Goal: Task Accomplishment & Management: Manage account settings

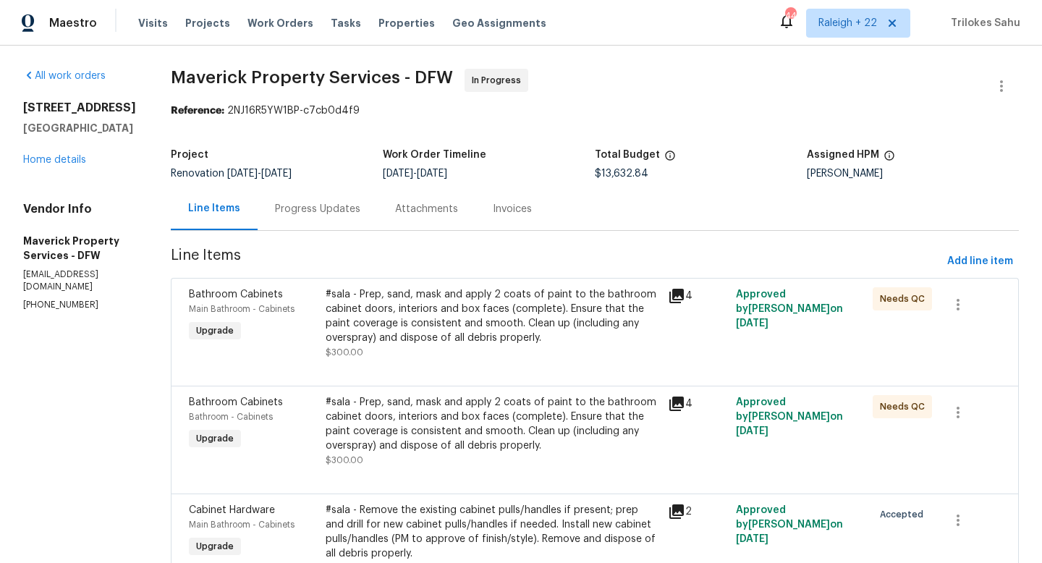
scroll to position [1851, 0]
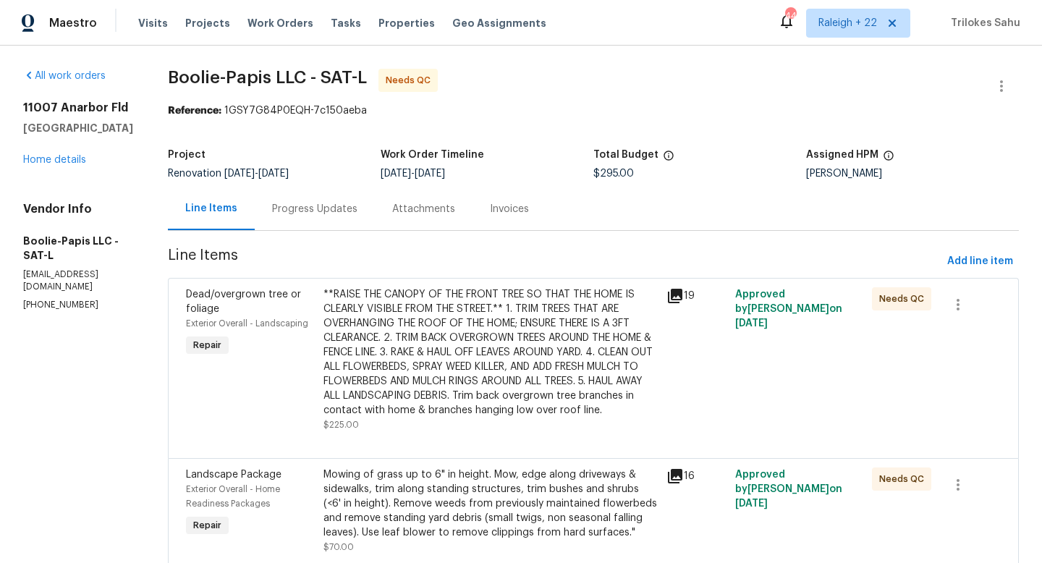
scroll to position [59, 0]
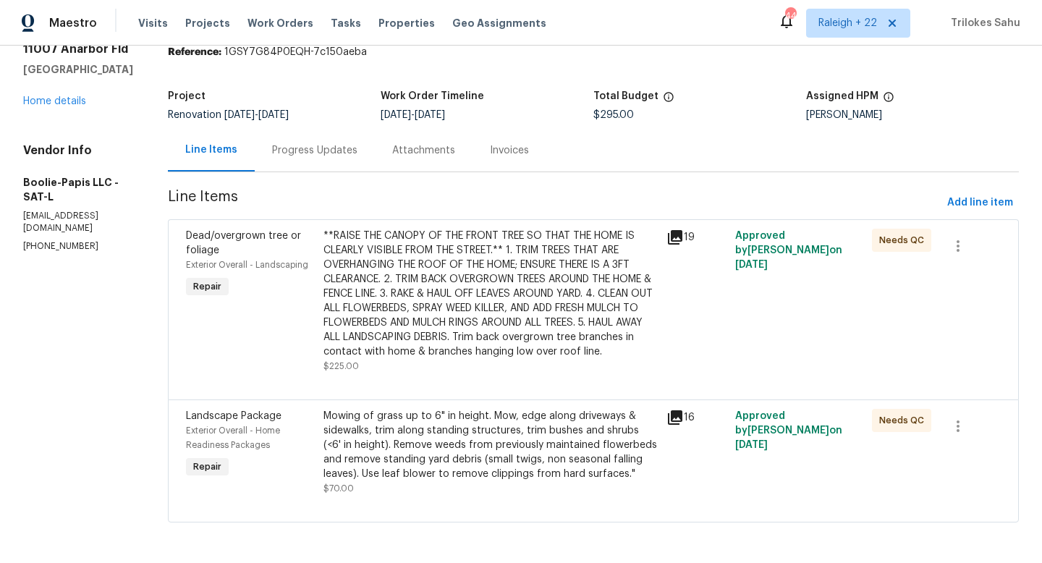
click at [501, 304] on div "**RAISE THE CANOPY OF THE FRONT TREE SO THAT THE HOME IS CLEARLY VISIBLE FROM T…" at bounding box center [490, 294] width 334 height 130
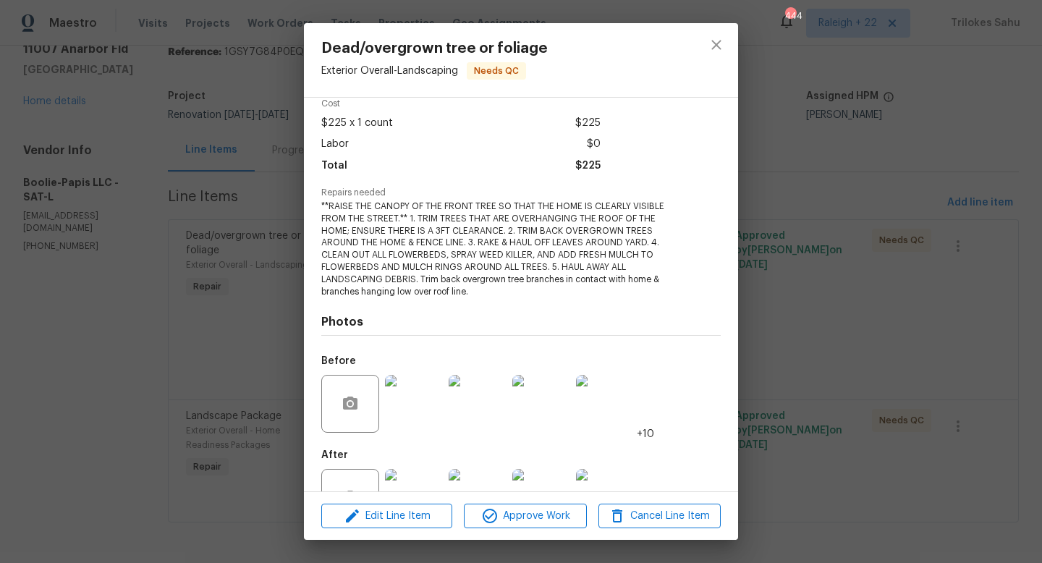
scroll to position [116, 0]
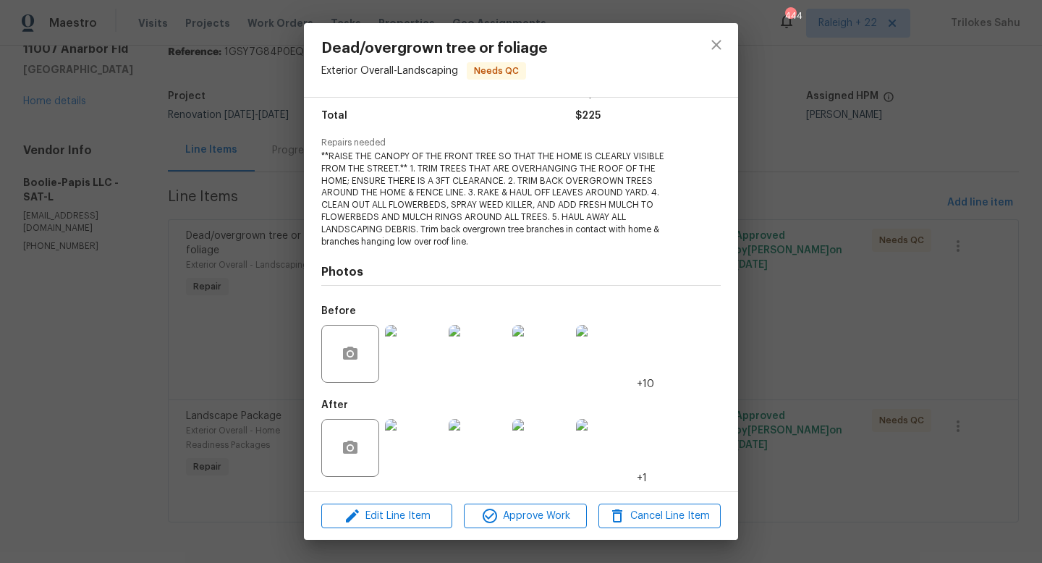
click at [428, 454] on img at bounding box center [414, 448] width 58 height 58
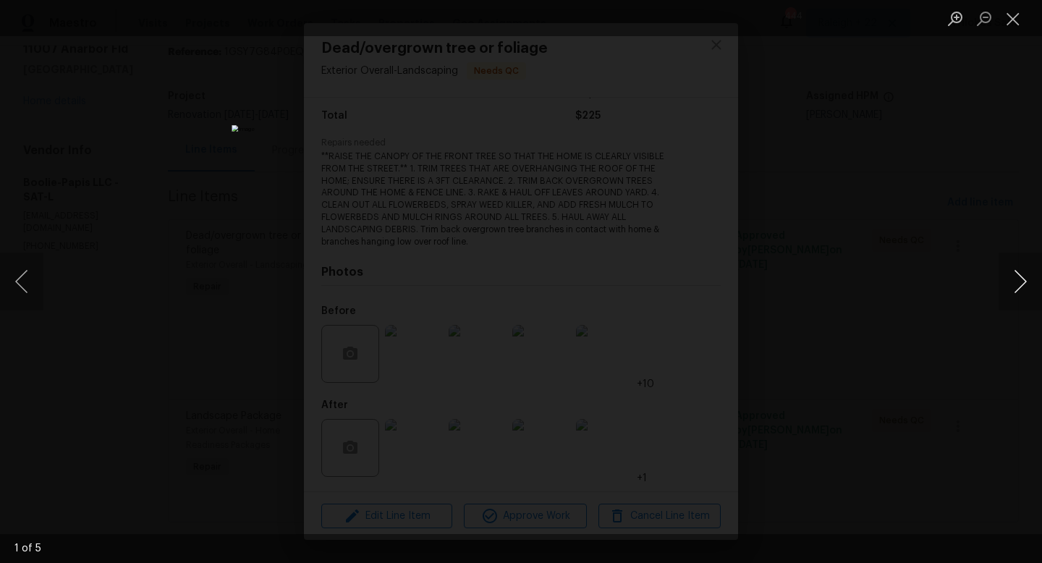
click at [1022, 287] on button "Next image" at bounding box center [1019, 281] width 43 height 58
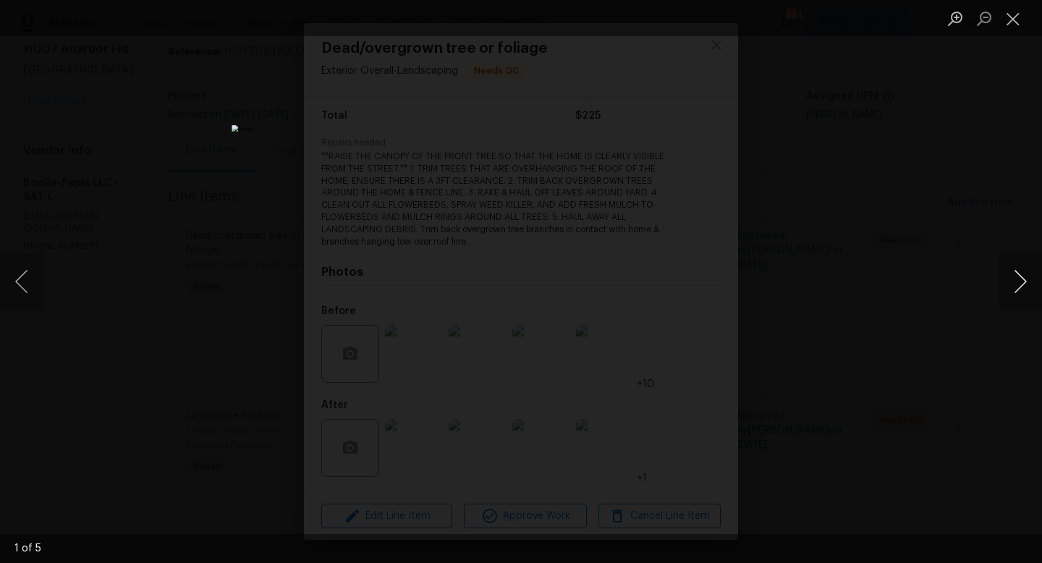
click at [1022, 287] on button "Next image" at bounding box center [1019, 281] width 43 height 58
click at [1006, 20] on button "Close lightbox" at bounding box center [1012, 18] width 29 height 25
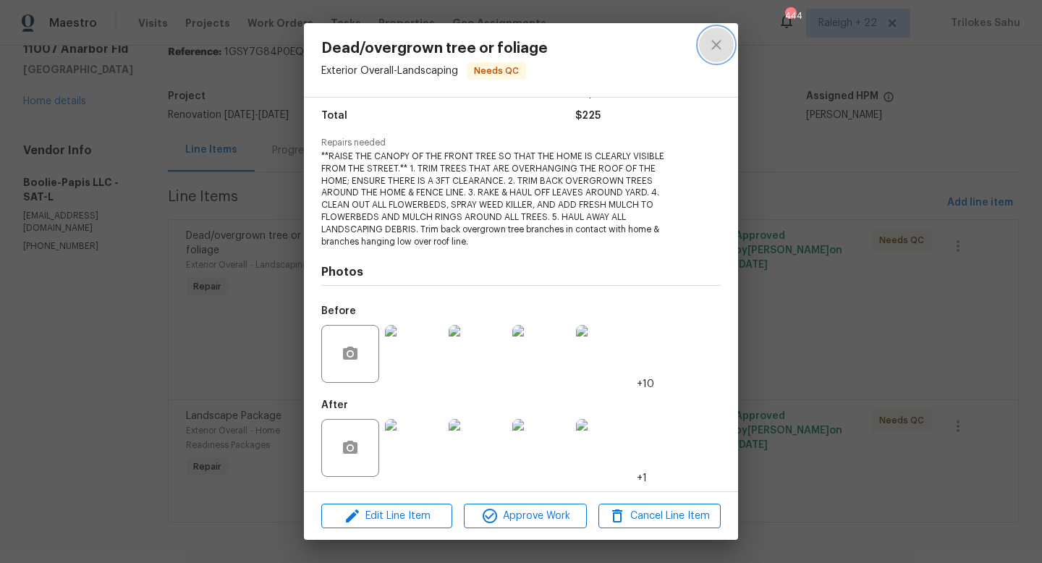
click at [714, 41] on icon "close" at bounding box center [715, 44] width 17 height 17
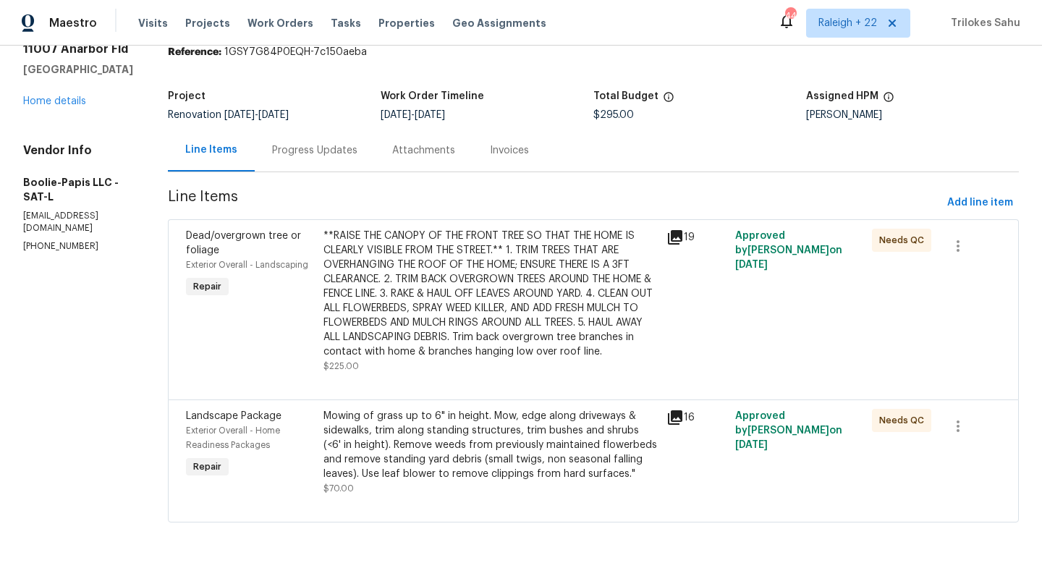
click at [376, 418] on div "Mowing of grass up to 6" in height. Mow, edge along driveways & sidewalks, trim…" at bounding box center [490, 445] width 334 height 72
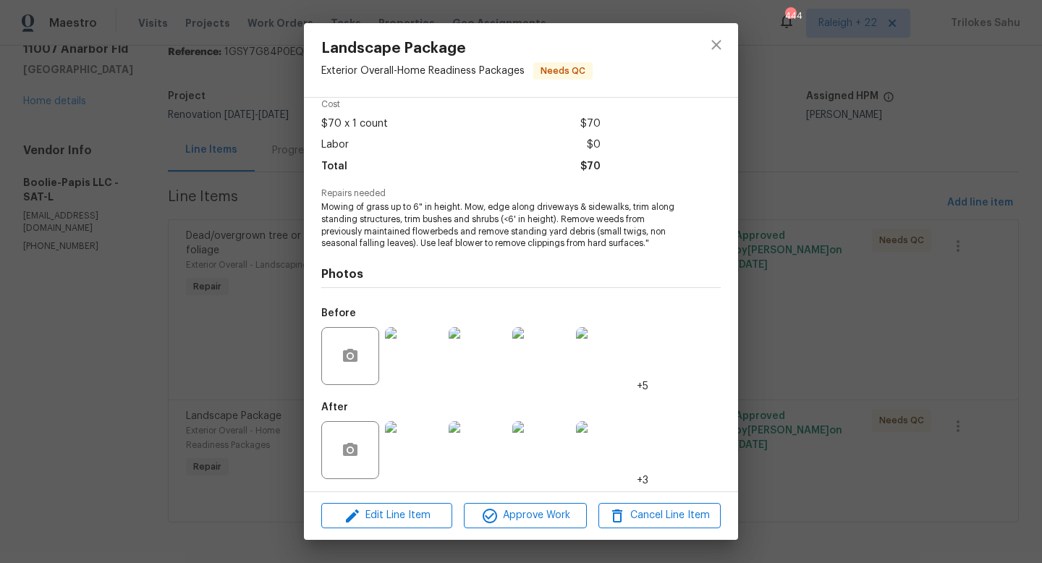
scroll to position [67, 0]
click at [420, 433] on img at bounding box center [414, 448] width 58 height 58
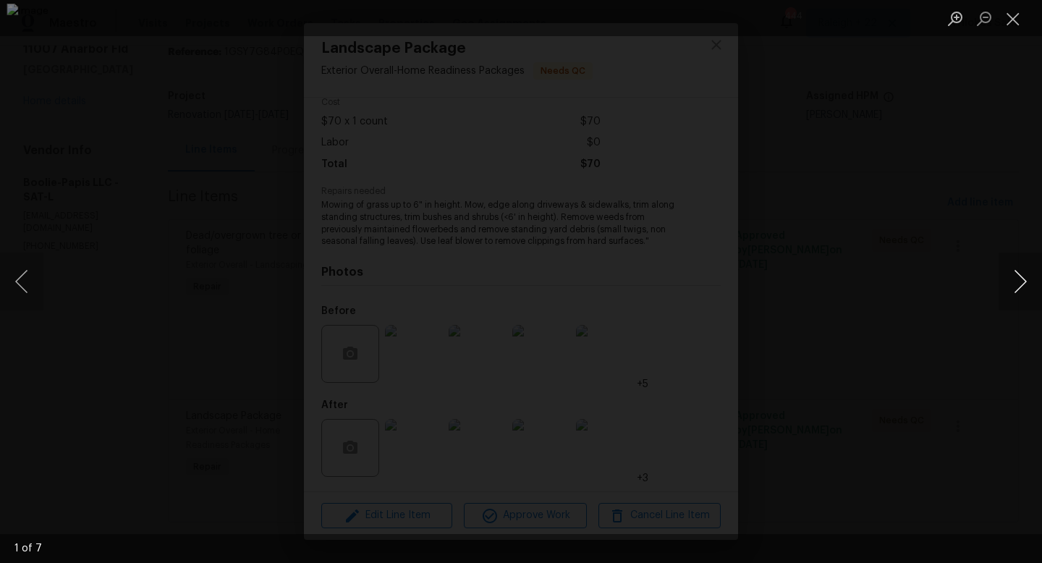
click at [1016, 284] on button "Next image" at bounding box center [1019, 281] width 43 height 58
click at [1011, 25] on button "Close lightbox" at bounding box center [1012, 18] width 29 height 25
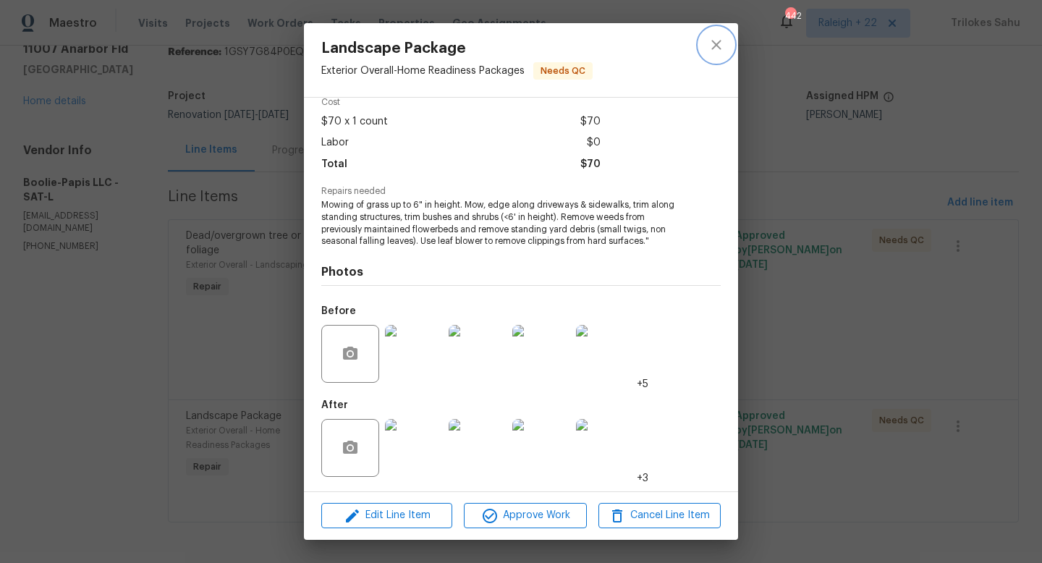
click at [719, 52] on icon "close" at bounding box center [715, 44] width 17 height 17
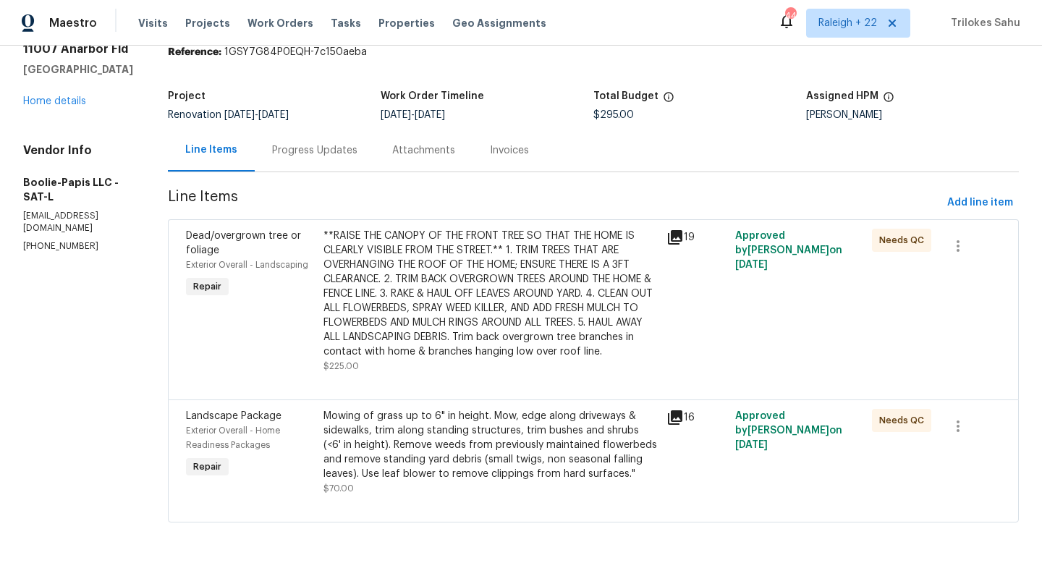
click at [370, 328] on div "**RAISE THE CANOPY OF THE FRONT TREE SO THAT THE HOME IS CLEARLY VISIBLE FROM T…" at bounding box center [490, 294] width 334 height 130
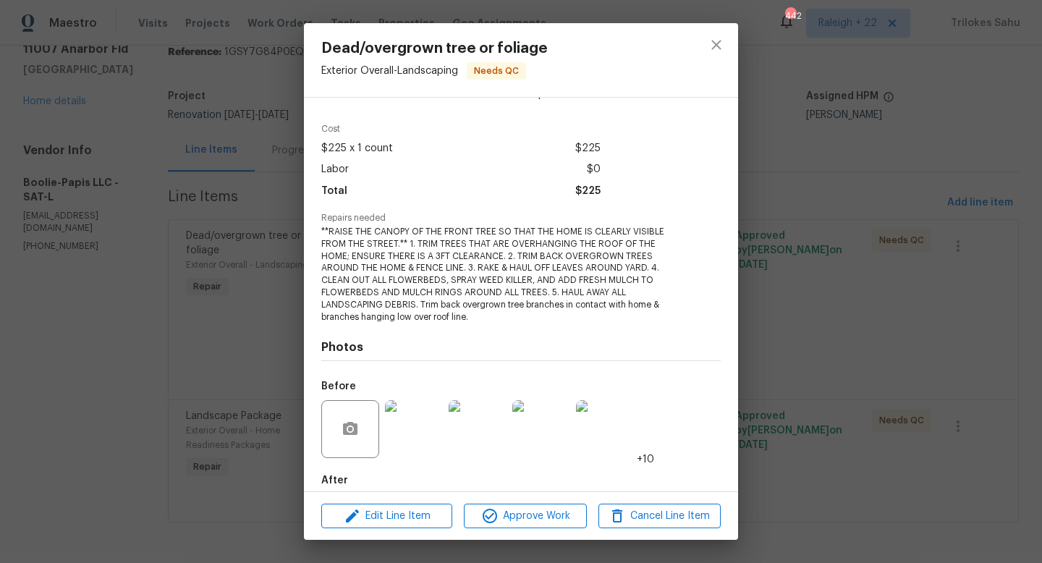
scroll to position [116, 0]
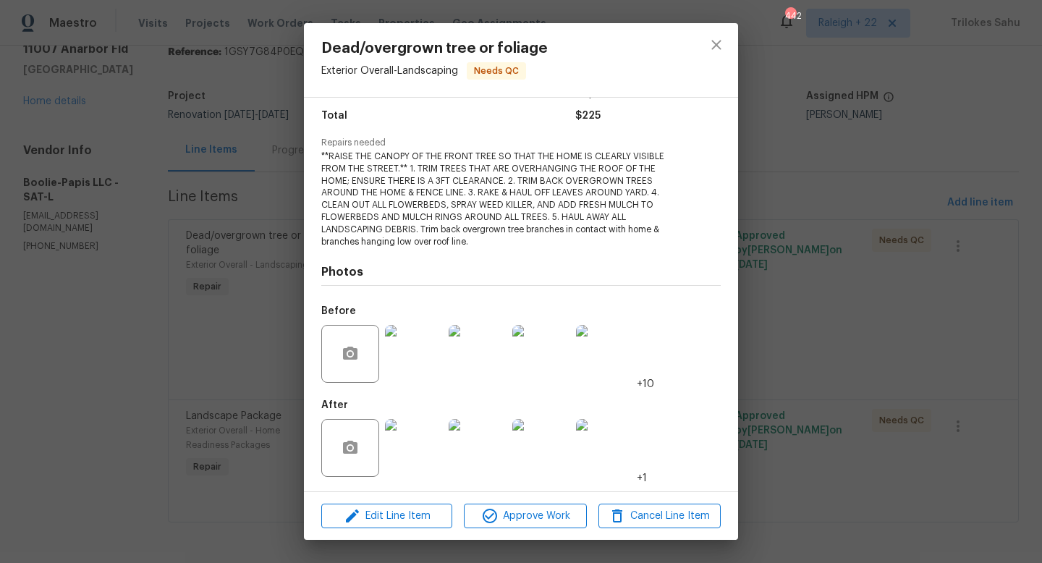
click at [407, 438] on img at bounding box center [414, 448] width 58 height 58
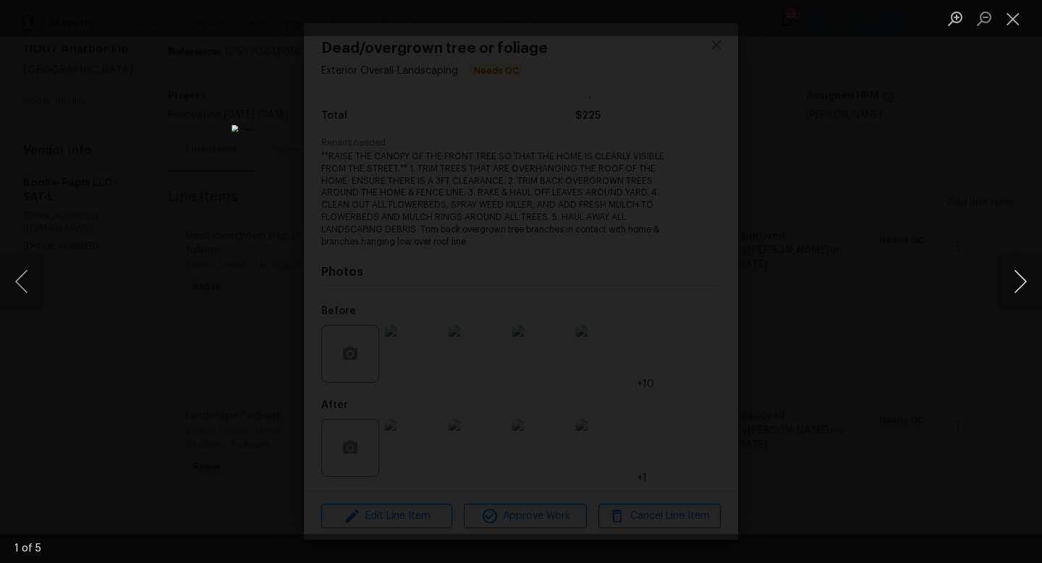
click at [1018, 284] on button "Next image" at bounding box center [1019, 281] width 43 height 58
click at [1021, 286] on button "Next image" at bounding box center [1019, 281] width 43 height 58
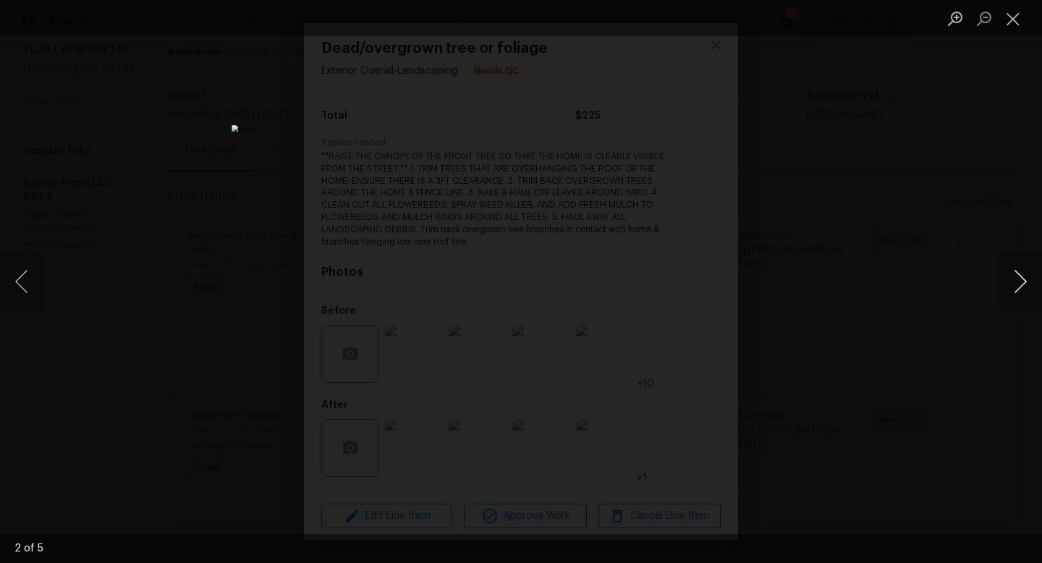
click at [1021, 286] on button "Next image" at bounding box center [1019, 281] width 43 height 58
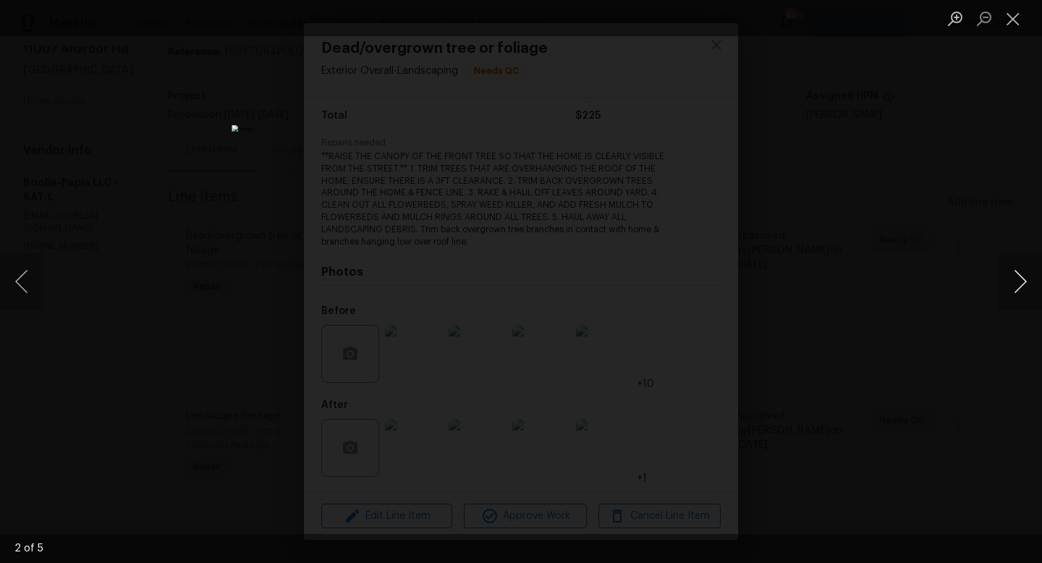
click at [1021, 286] on button "Next image" at bounding box center [1019, 281] width 43 height 58
click at [1021, 27] on button "Close lightbox" at bounding box center [1012, 18] width 29 height 25
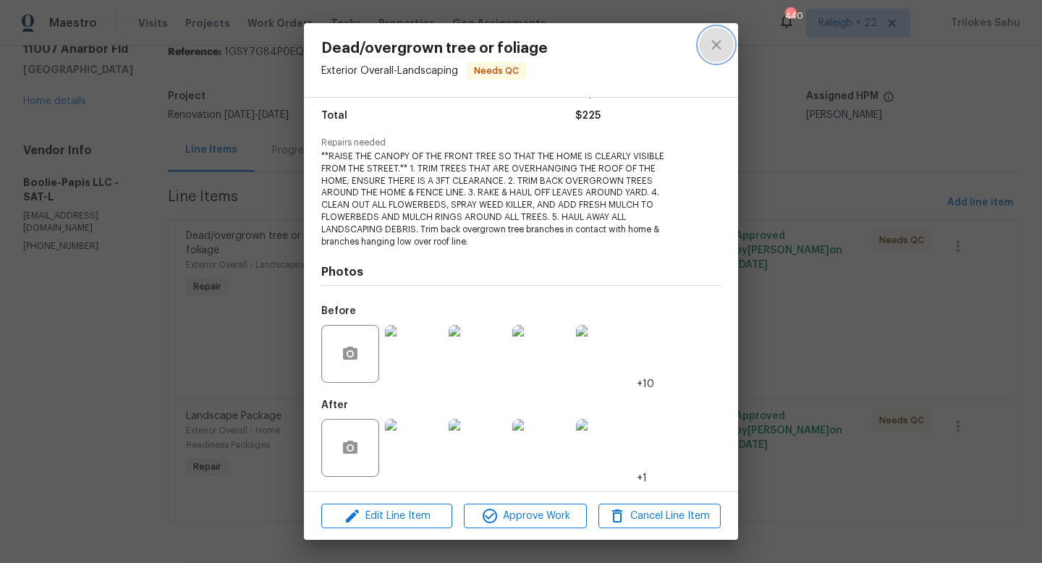
click at [714, 55] on button "close" at bounding box center [716, 44] width 35 height 35
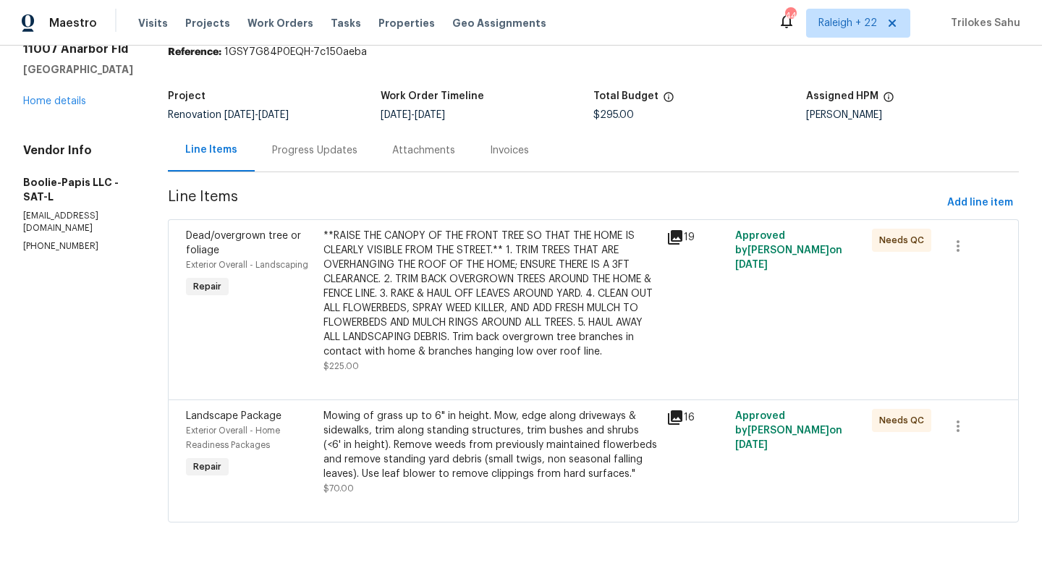
click at [454, 439] on div "Mowing of grass up to 6" in height. Mow, edge along driveways & sidewalks, trim…" at bounding box center [490, 445] width 334 height 72
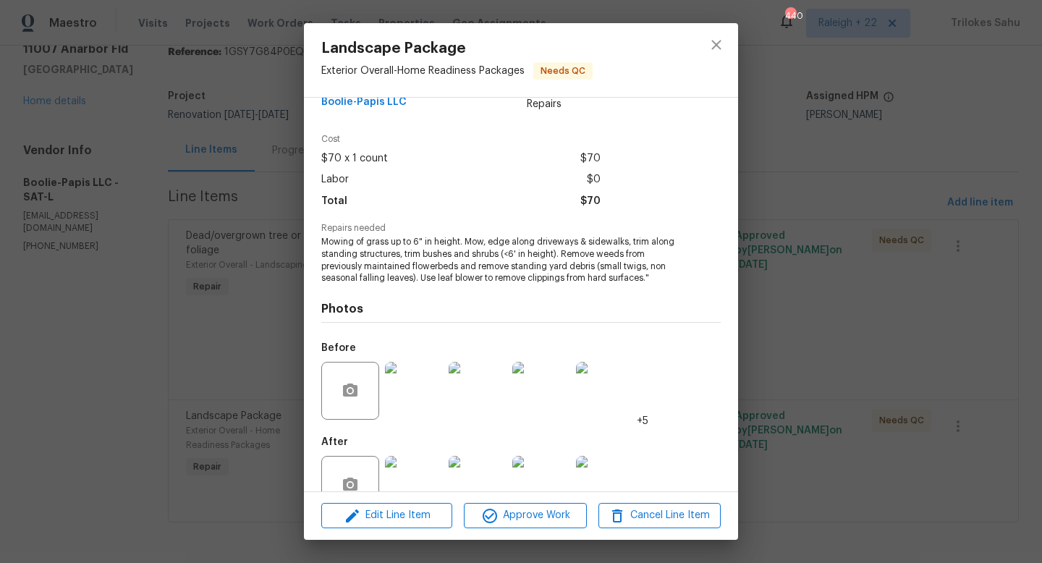
scroll to position [67, 0]
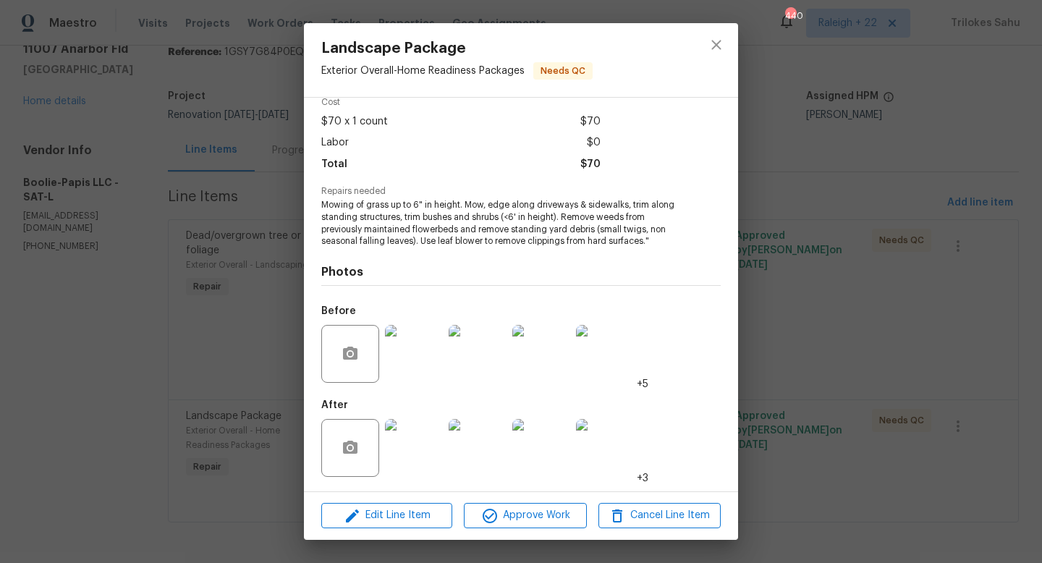
click at [416, 441] on img at bounding box center [414, 448] width 58 height 58
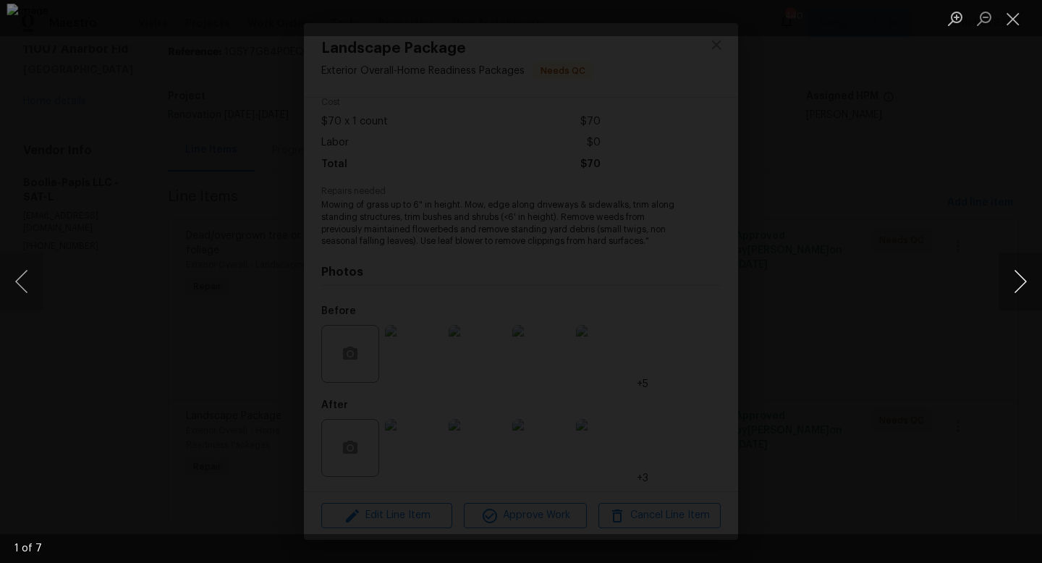
click at [1020, 279] on button "Next image" at bounding box center [1019, 281] width 43 height 58
click at [1022, 280] on button "Next image" at bounding box center [1019, 281] width 43 height 58
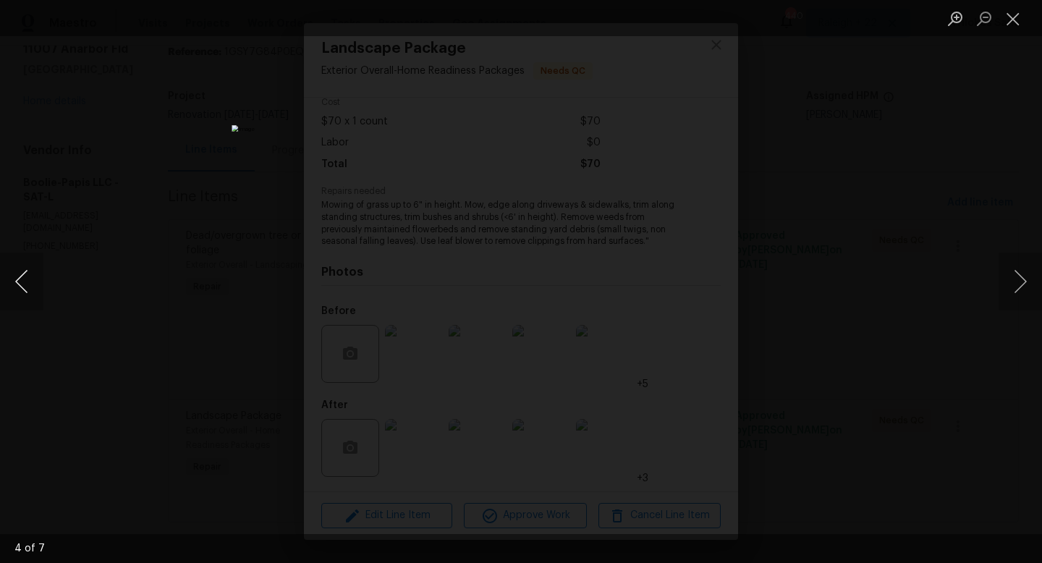
click at [21, 281] on button "Previous image" at bounding box center [21, 281] width 43 height 58
click at [20, 289] on button "Previous image" at bounding box center [21, 281] width 43 height 58
click at [1019, 276] on button "Next image" at bounding box center [1019, 281] width 43 height 58
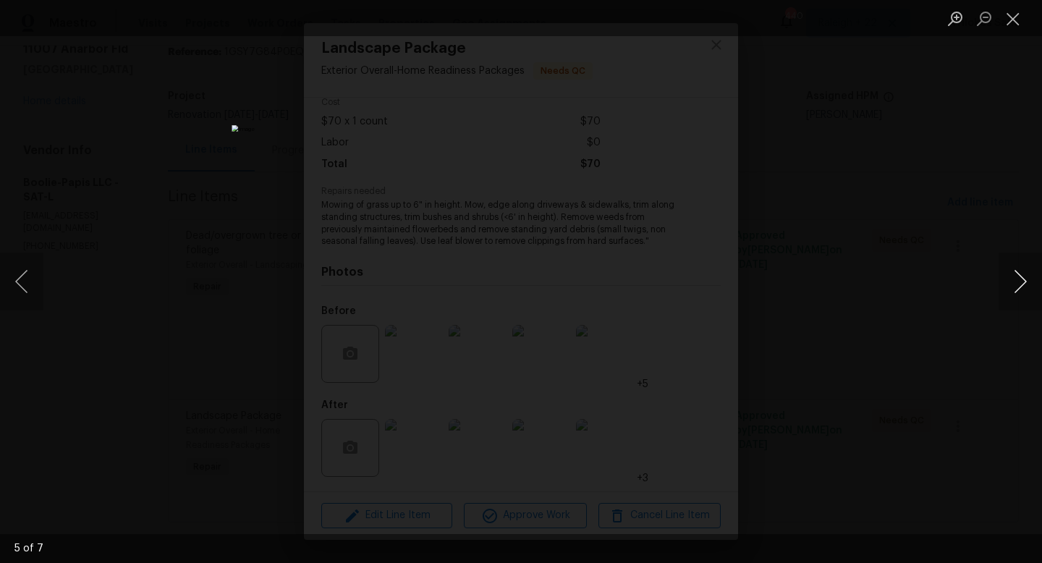
click at [1019, 276] on button "Next image" at bounding box center [1019, 281] width 43 height 58
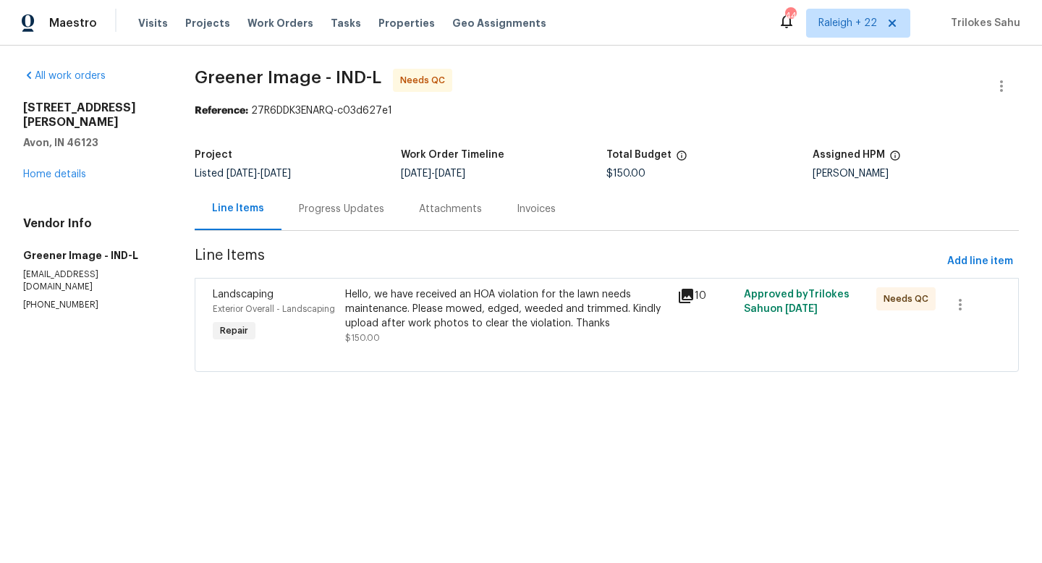
click at [456, 298] on div "Hello, we have received an HOA violation for the lawn needs maintenance. Please…" at bounding box center [506, 308] width 323 height 43
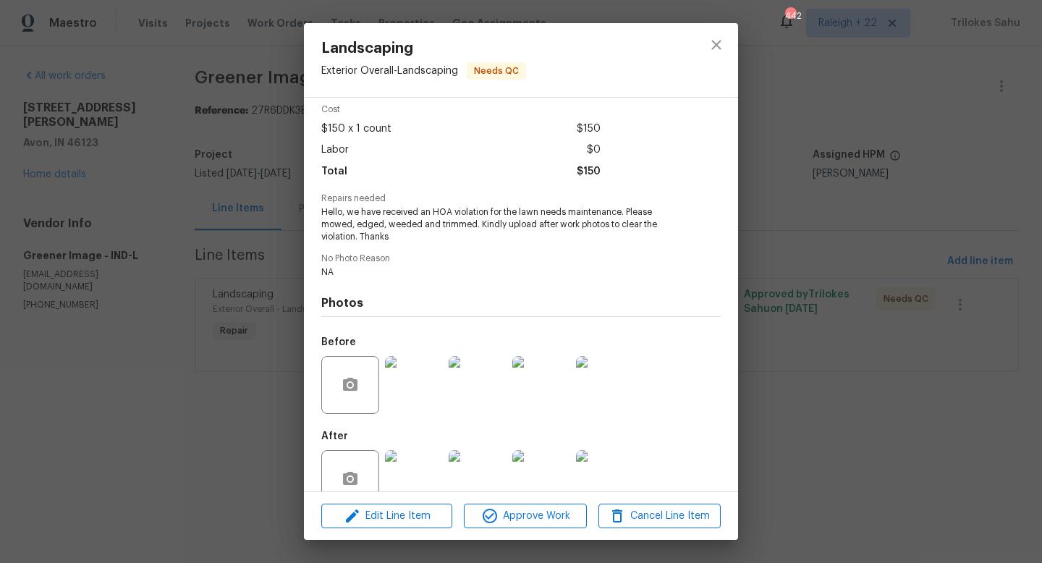
scroll to position [91, 0]
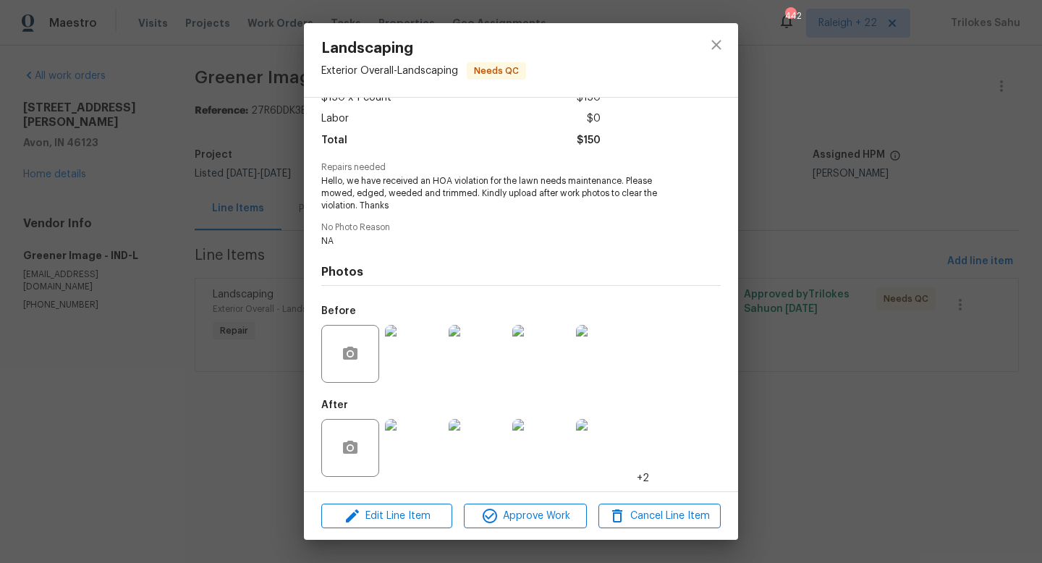
click at [412, 441] on img at bounding box center [414, 448] width 58 height 58
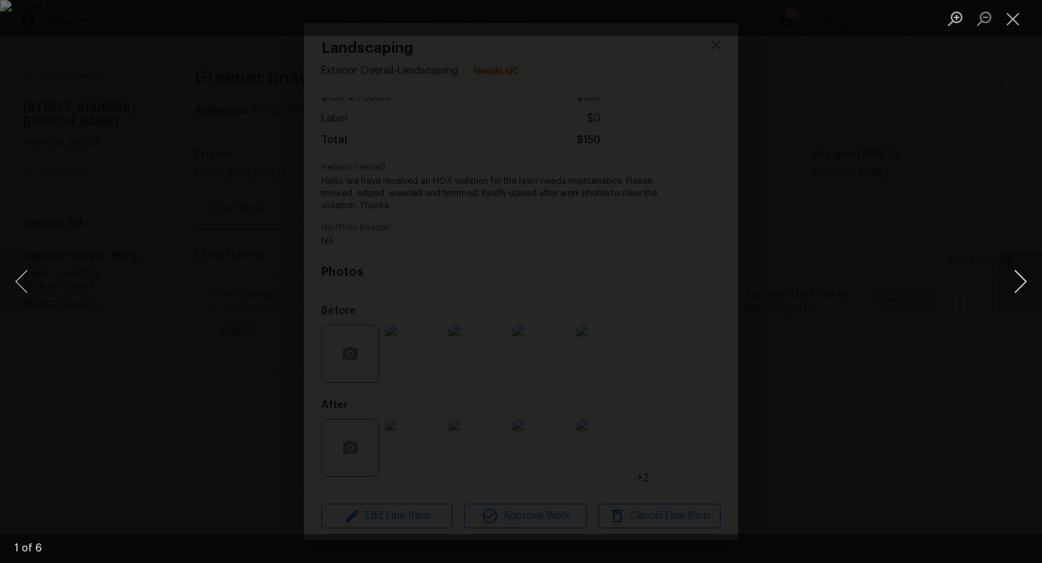
click at [1017, 279] on button "Next image" at bounding box center [1019, 281] width 43 height 58
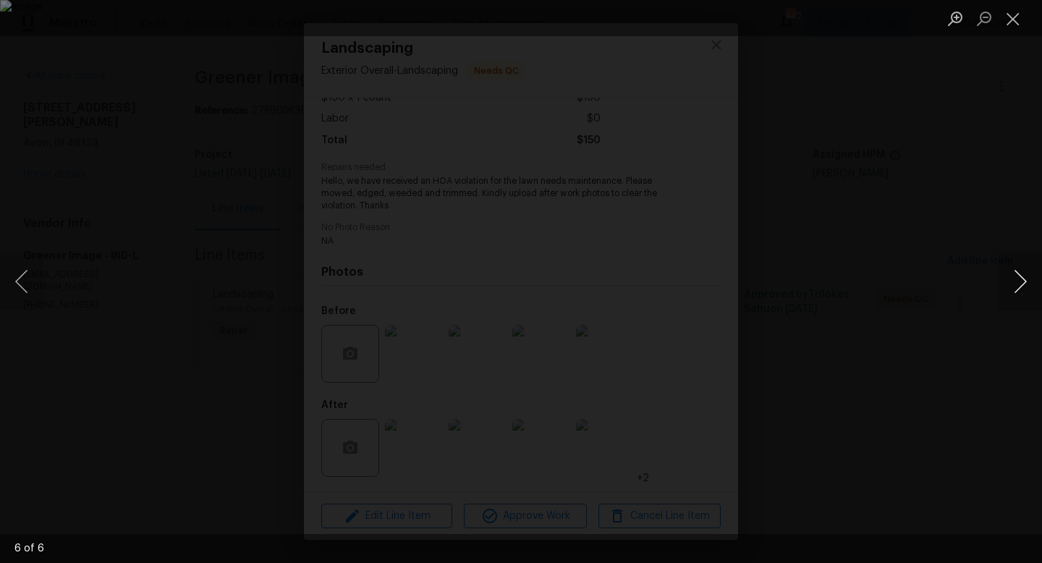
click at [1017, 279] on button "Next image" at bounding box center [1019, 281] width 43 height 58
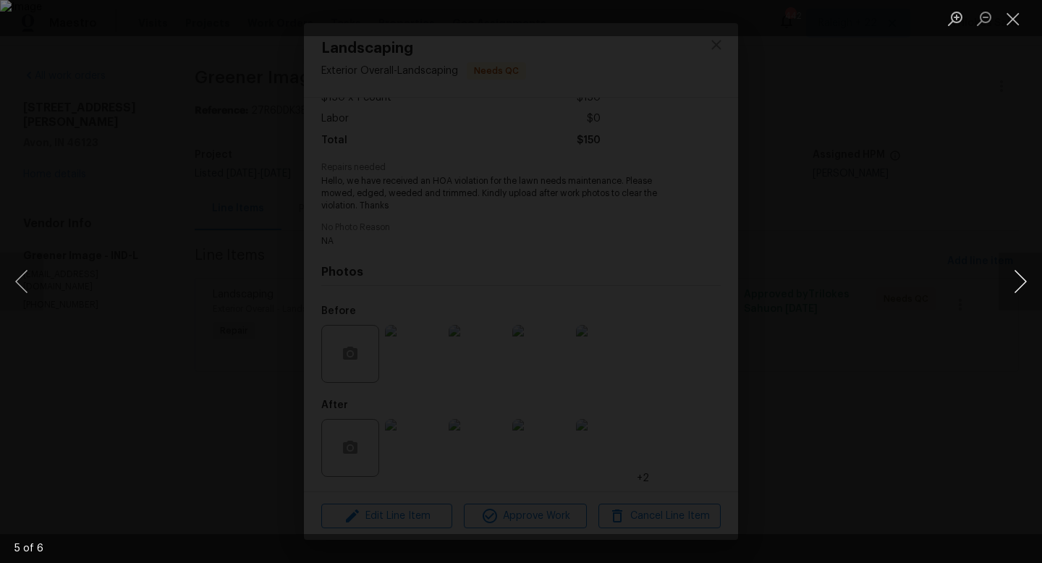
click at [1017, 279] on button "Next image" at bounding box center [1019, 281] width 43 height 58
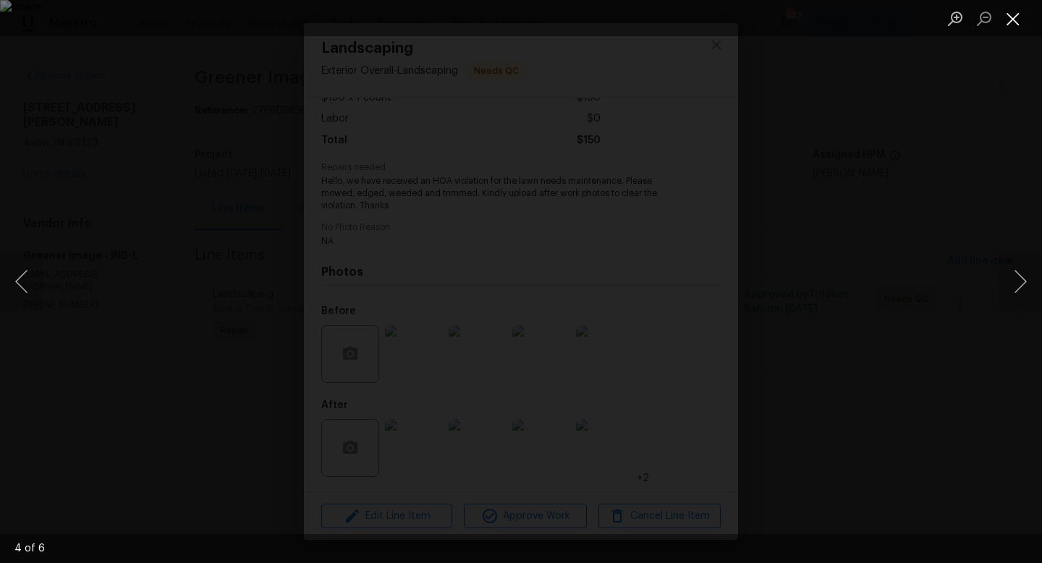
click at [1018, 20] on button "Close lightbox" at bounding box center [1012, 18] width 29 height 25
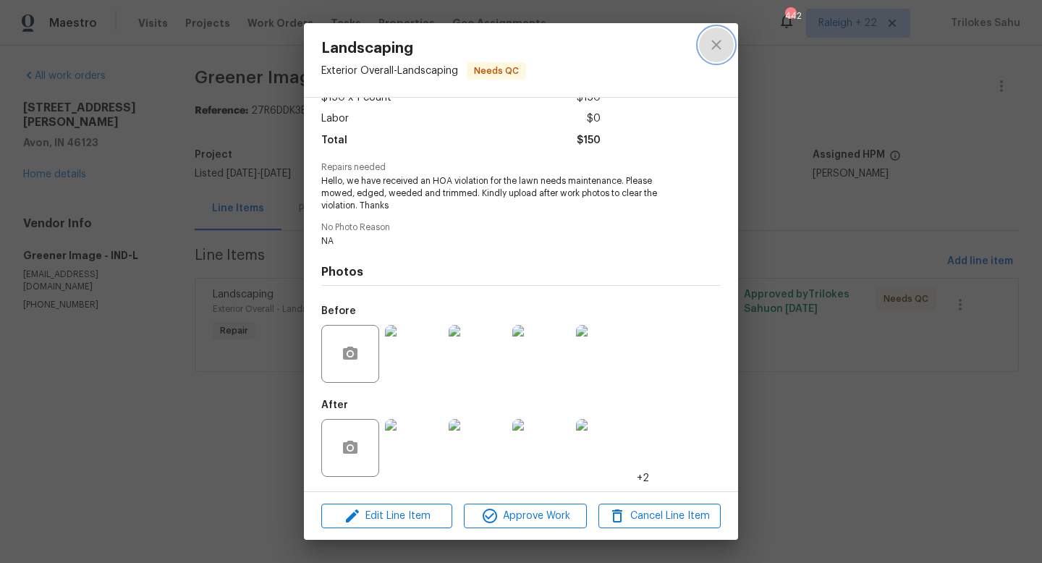
click at [716, 47] on icon "close" at bounding box center [715, 44] width 17 height 17
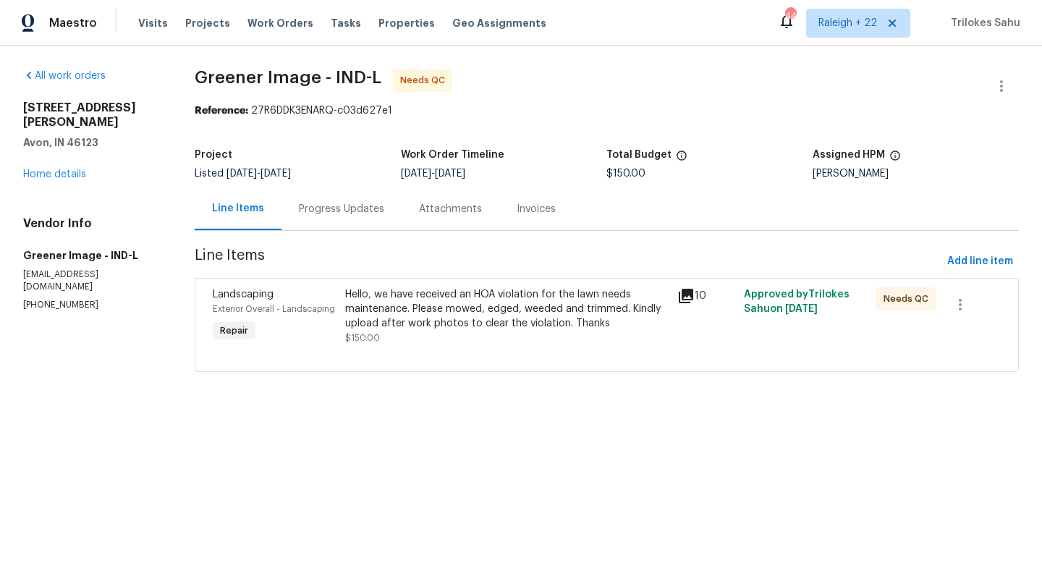
click at [541, 329] on div "Hello, we have received an HOA violation for the lawn needs maintenance. Please…" at bounding box center [506, 308] width 323 height 43
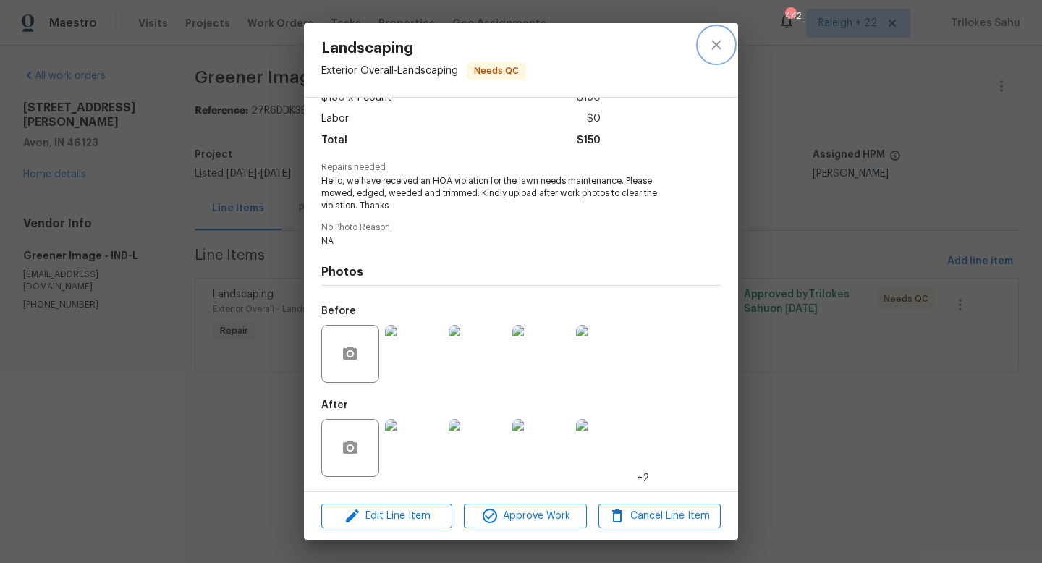
click at [731, 39] on button "close" at bounding box center [716, 44] width 35 height 35
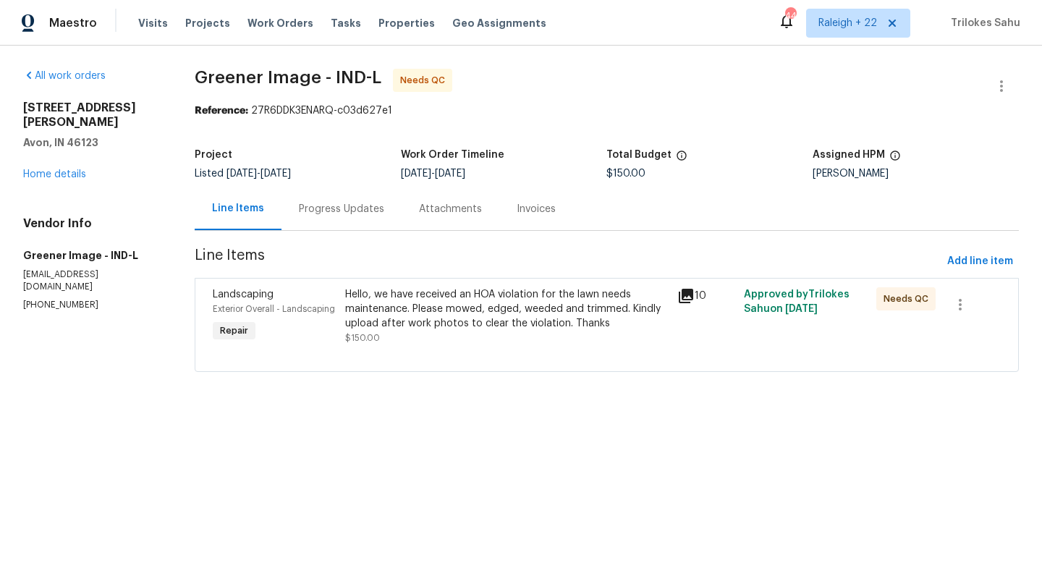
click at [519, 295] on div "Hello, we have received an HOA violation for the lawn needs maintenance. Please…" at bounding box center [506, 308] width 323 height 43
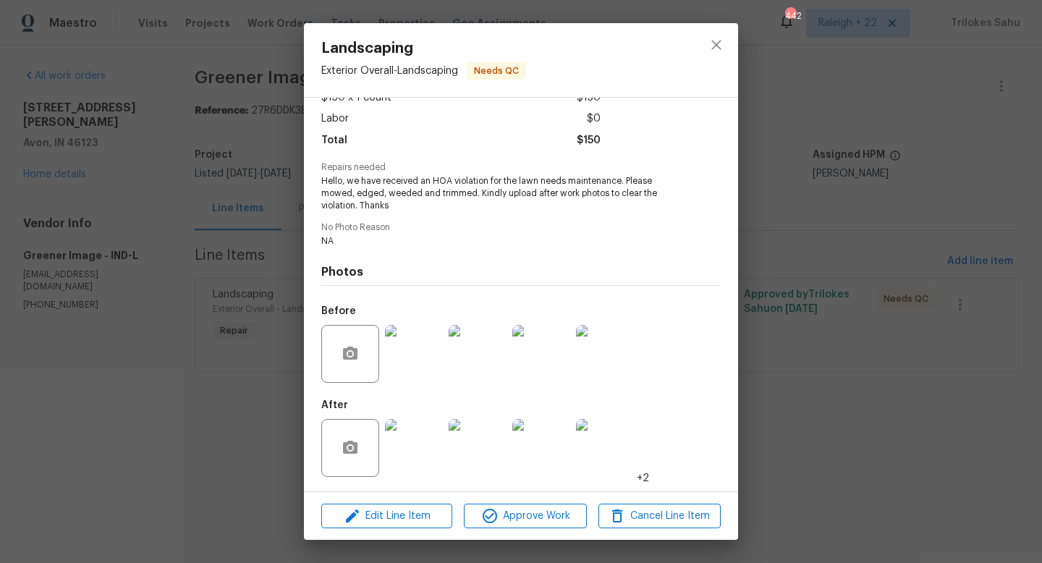
click at [416, 352] on img at bounding box center [414, 354] width 58 height 58
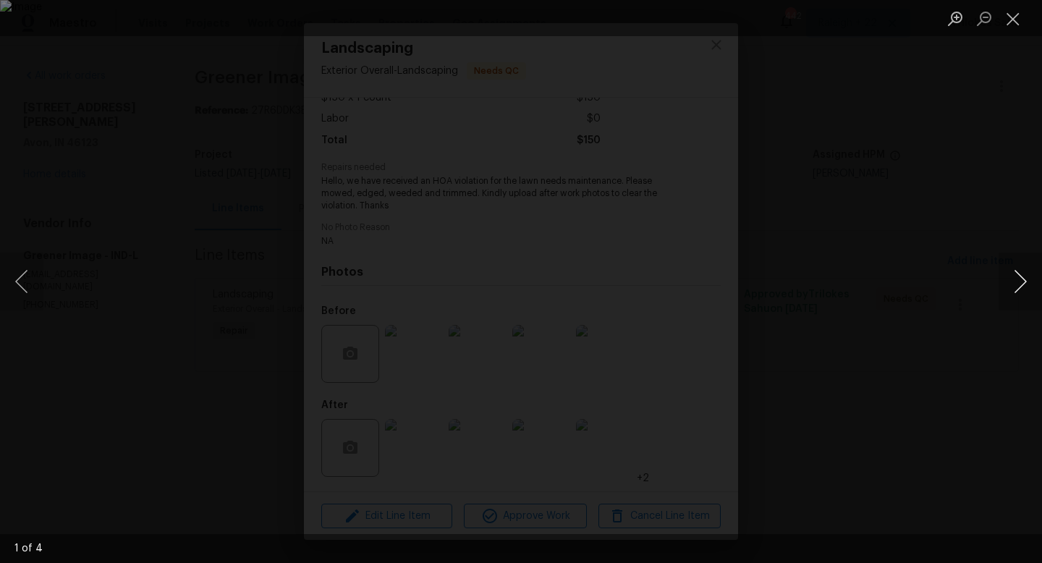
click at [1018, 281] on button "Next image" at bounding box center [1019, 281] width 43 height 58
click at [1013, 14] on button "Close lightbox" at bounding box center [1012, 18] width 29 height 25
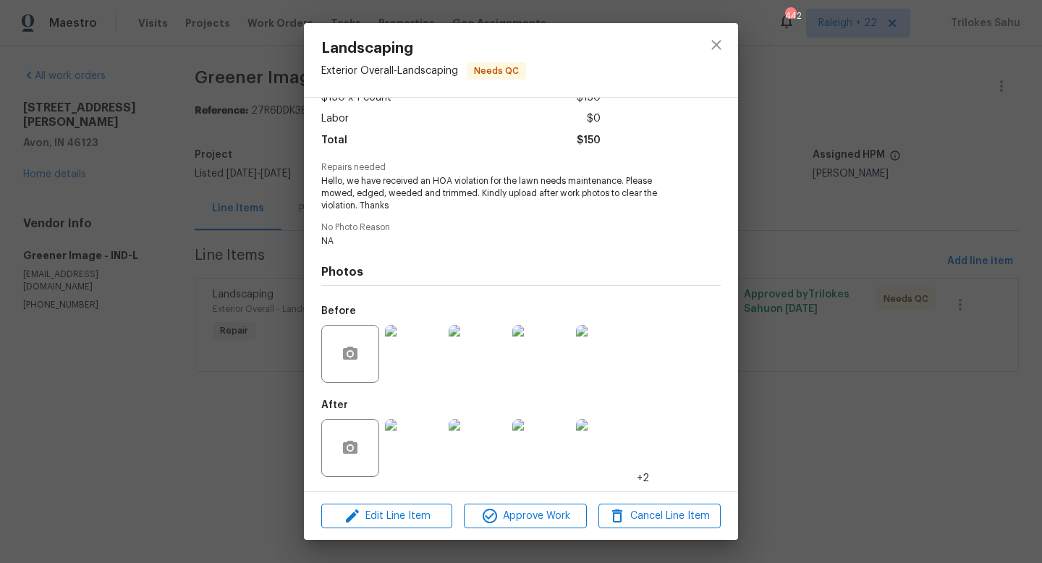
click at [399, 448] on img at bounding box center [414, 448] width 58 height 58
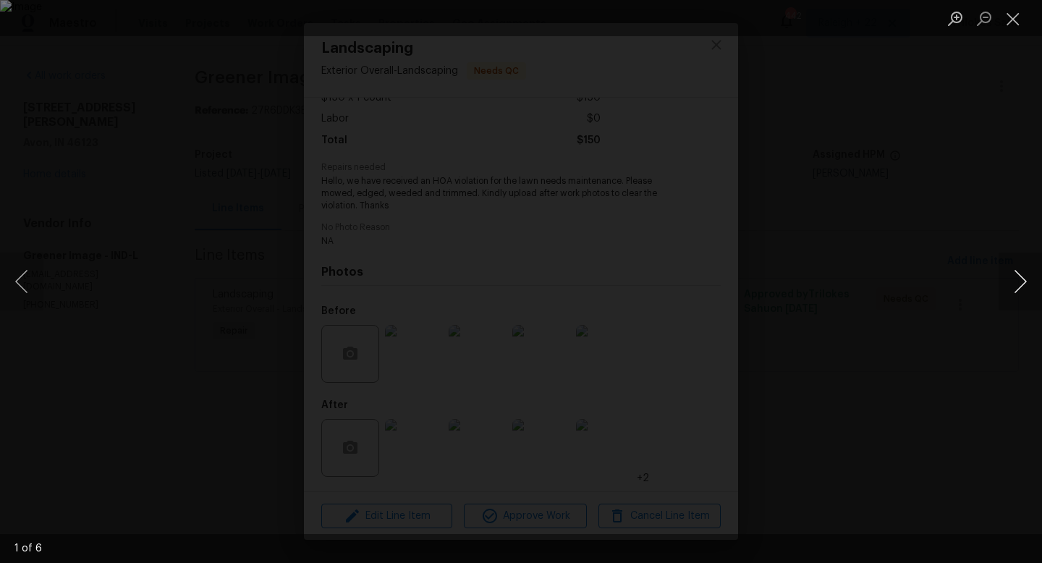
click at [1019, 277] on button "Next image" at bounding box center [1019, 281] width 43 height 58
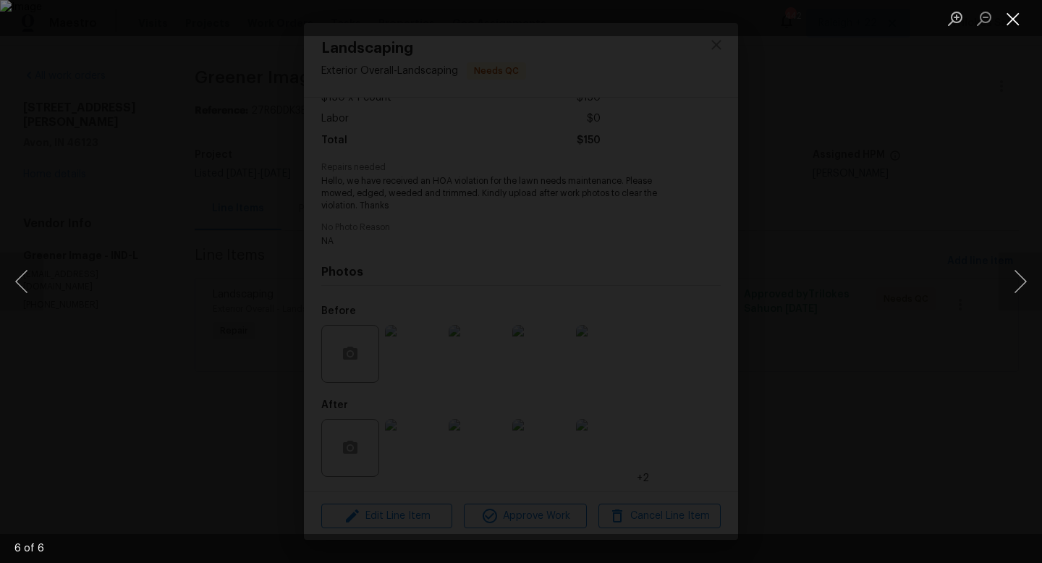
click at [1008, 22] on button "Close lightbox" at bounding box center [1012, 18] width 29 height 25
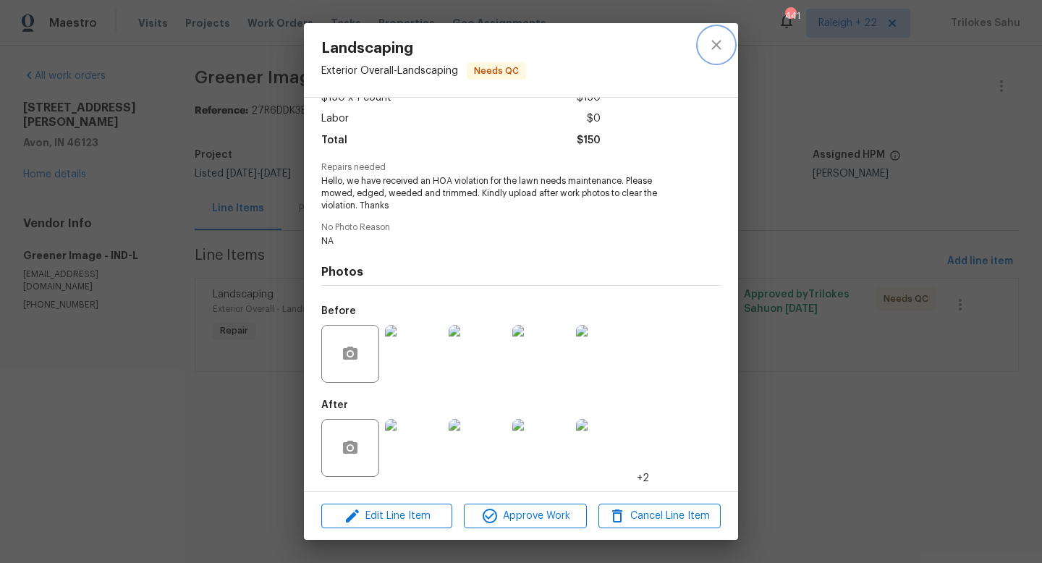
click at [722, 42] on icon "close" at bounding box center [715, 44] width 17 height 17
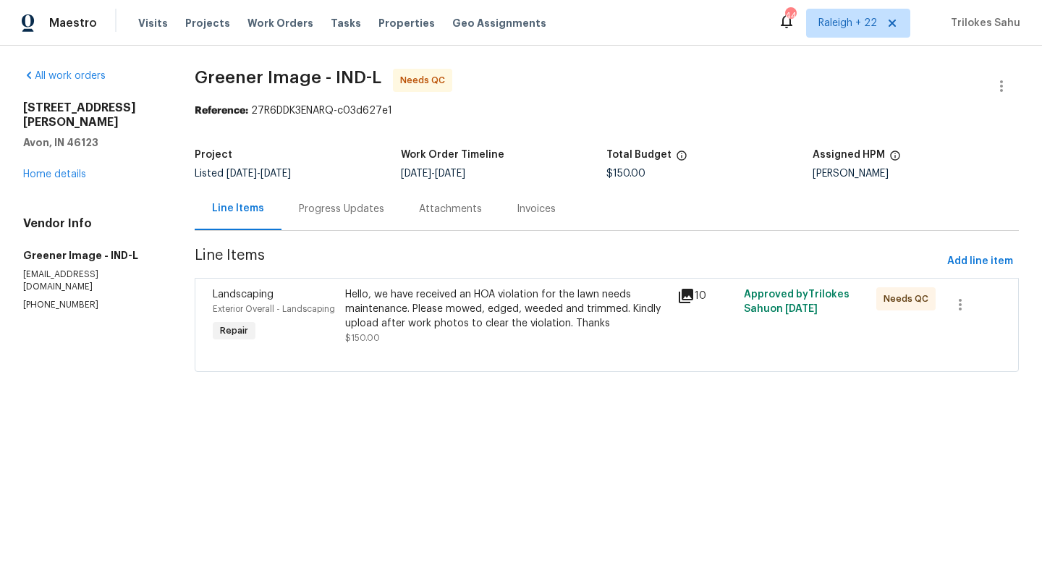
click at [318, 223] on div "Progress Updates" at bounding box center [341, 208] width 120 height 43
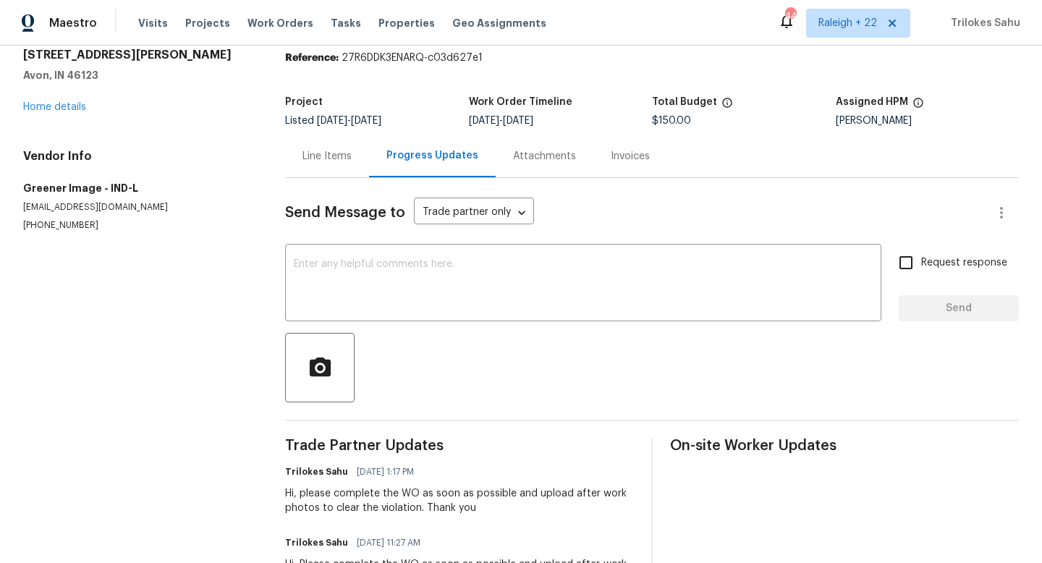
scroll to position [116, 0]
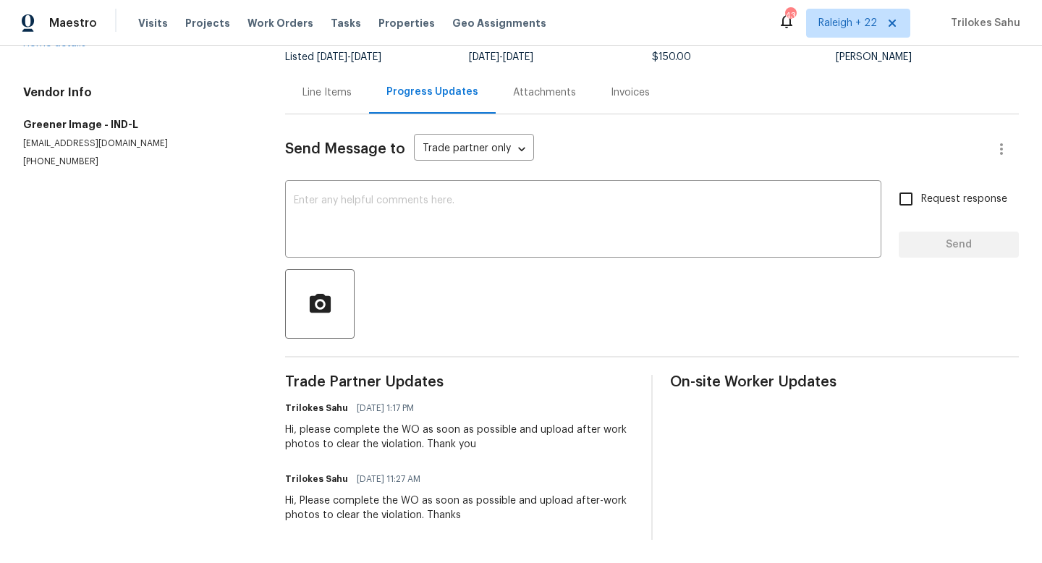
click at [336, 102] on div "Line Items" at bounding box center [327, 92] width 84 height 43
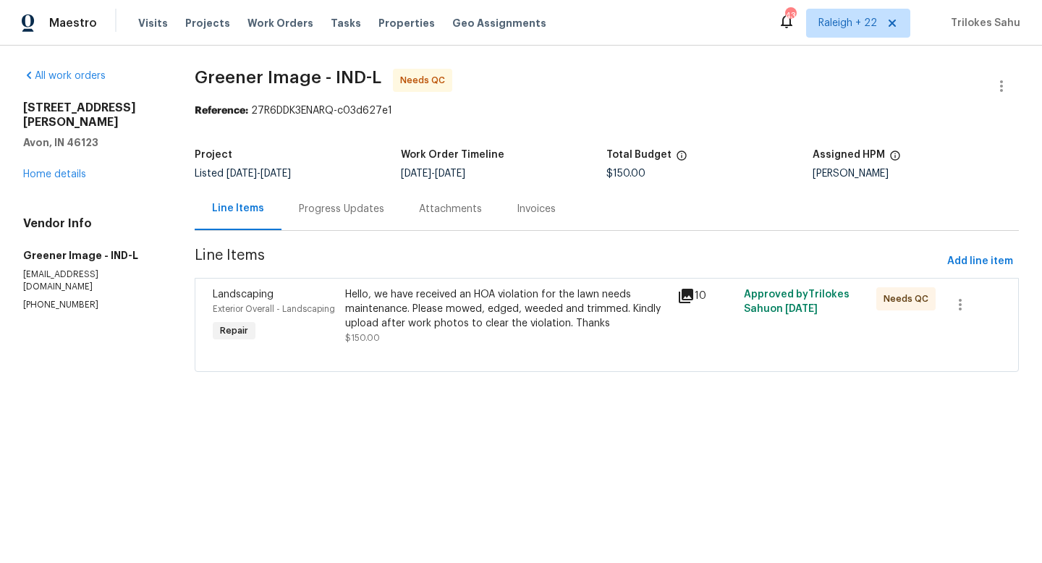
click at [455, 322] on div "Hello, we have received an HOA violation for the lawn needs maintenance. Please…" at bounding box center [506, 308] width 323 height 43
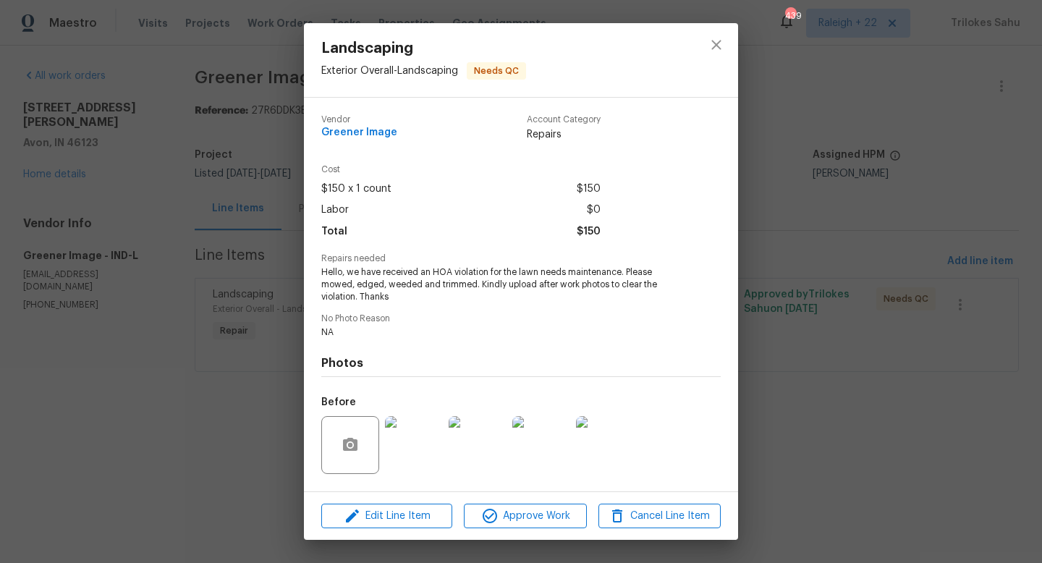
scroll to position [91, 0]
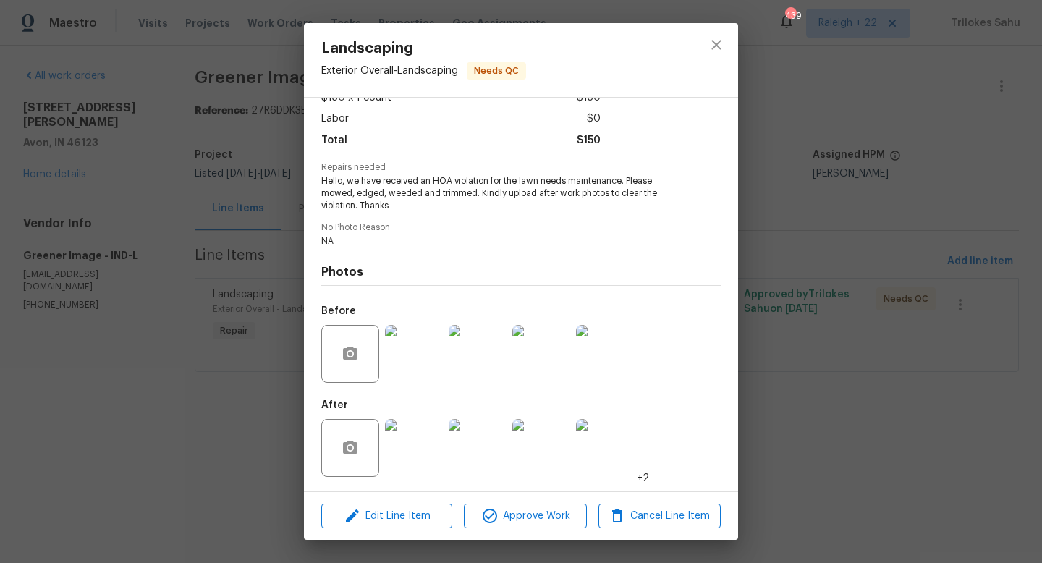
click at [416, 445] on img at bounding box center [414, 448] width 58 height 58
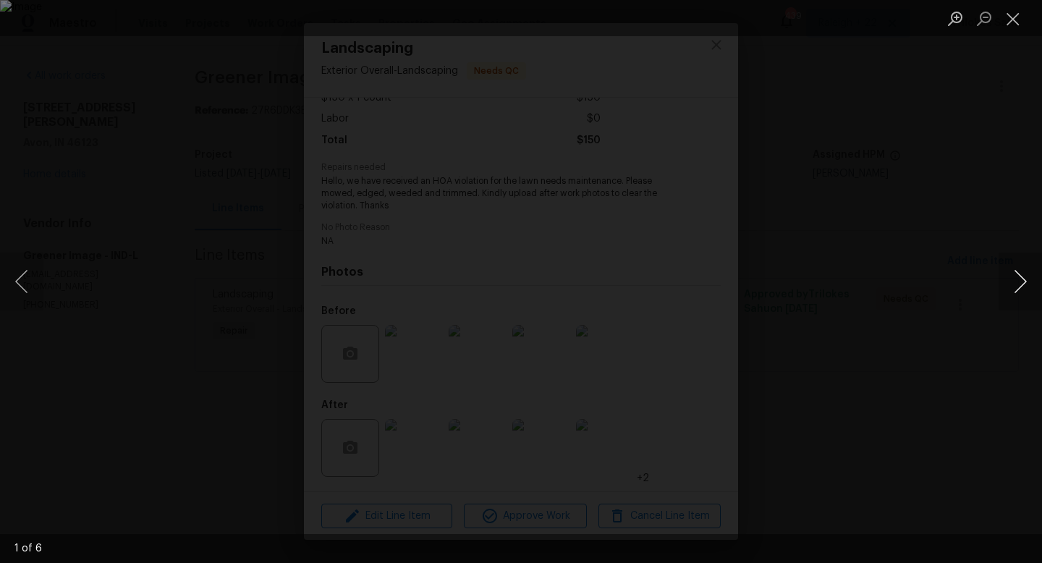
click at [1020, 277] on button "Next image" at bounding box center [1019, 281] width 43 height 58
click at [1025, 276] on button "Next image" at bounding box center [1019, 281] width 43 height 58
click at [1013, 288] on button "Next image" at bounding box center [1019, 281] width 43 height 58
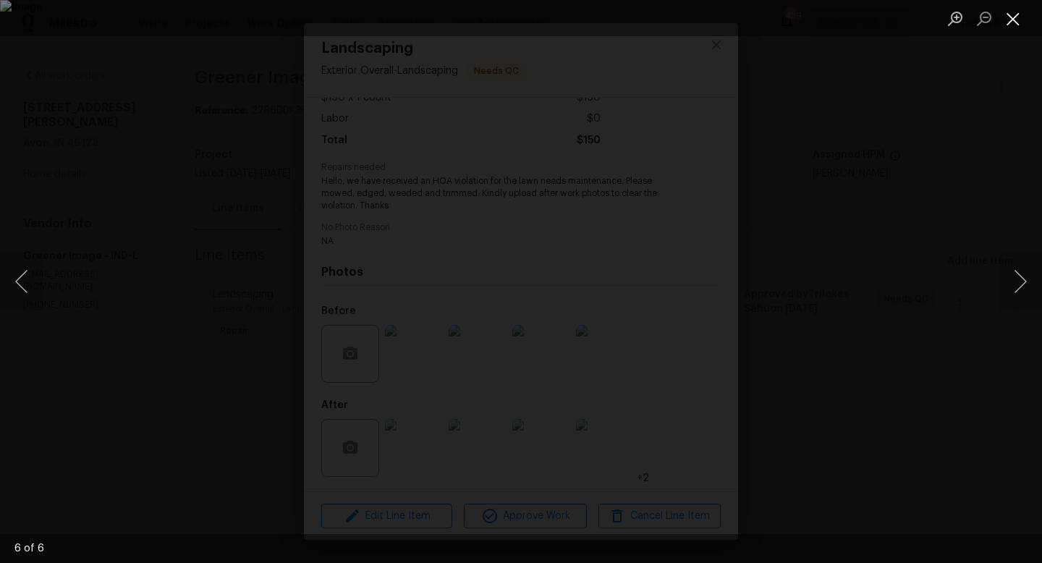
click at [1005, 20] on button "Close lightbox" at bounding box center [1012, 18] width 29 height 25
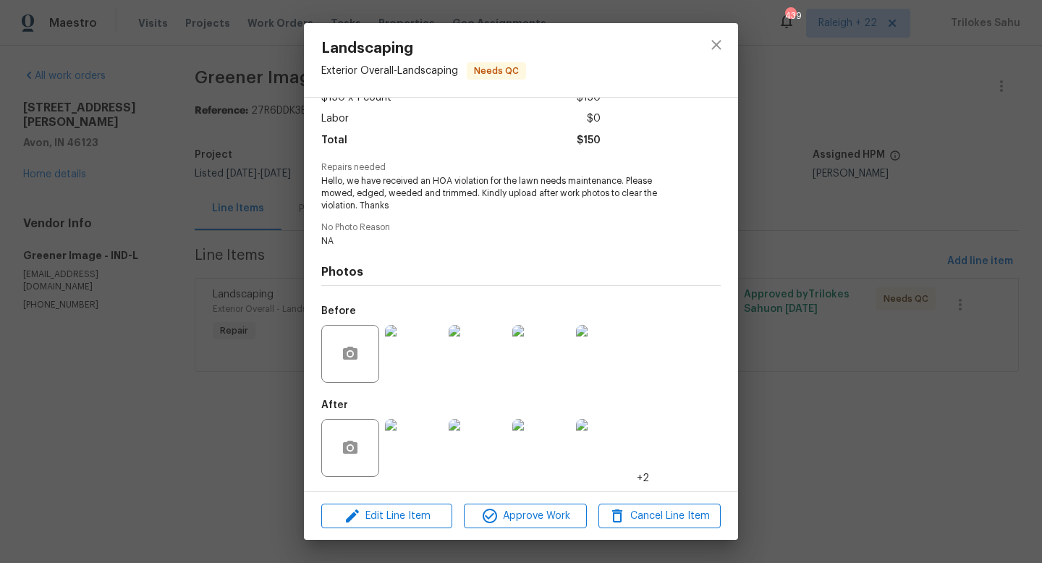
click at [477, 357] on img at bounding box center [477, 354] width 58 height 58
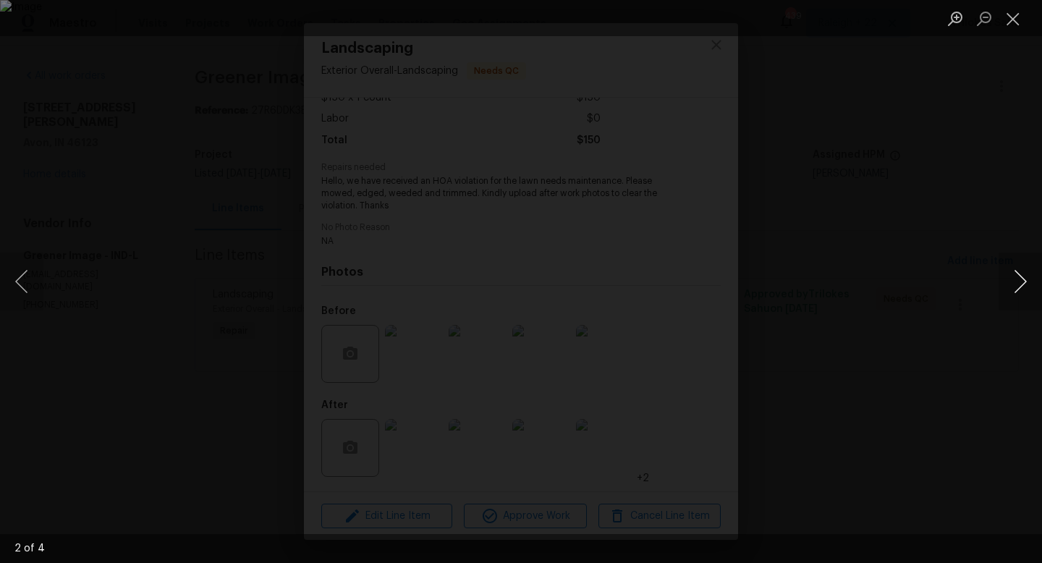
click at [1016, 288] on button "Next image" at bounding box center [1019, 281] width 43 height 58
click at [1013, 23] on button "Close lightbox" at bounding box center [1012, 18] width 29 height 25
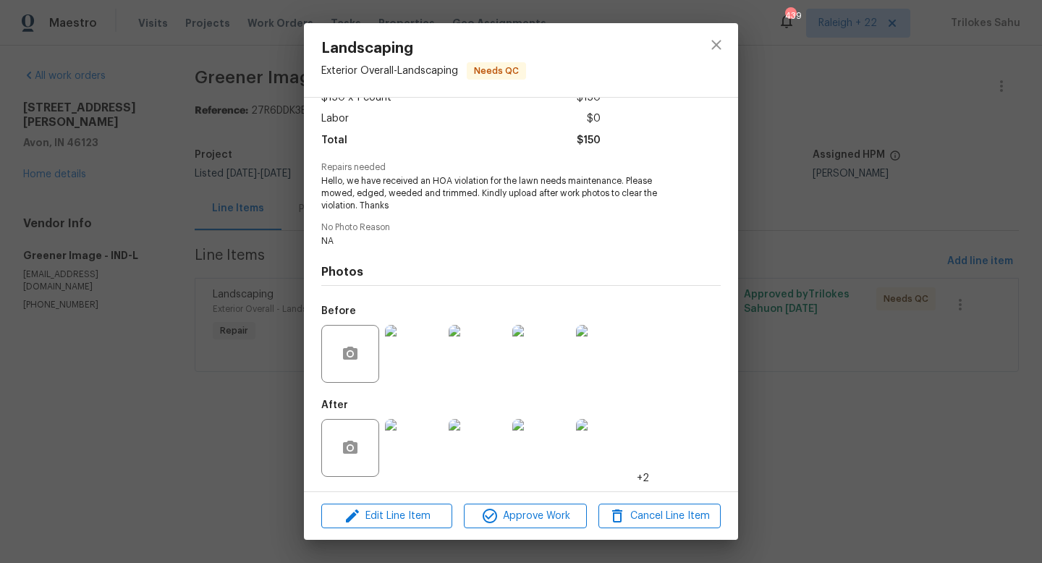
click at [546, 451] on img at bounding box center [541, 448] width 58 height 58
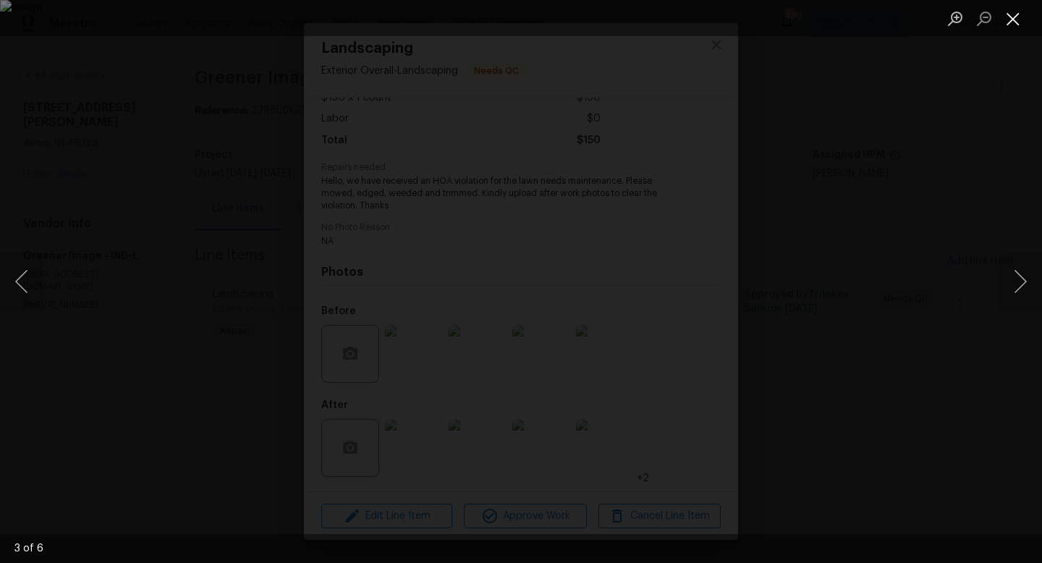
click at [1005, 27] on button "Close lightbox" at bounding box center [1012, 18] width 29 height 25
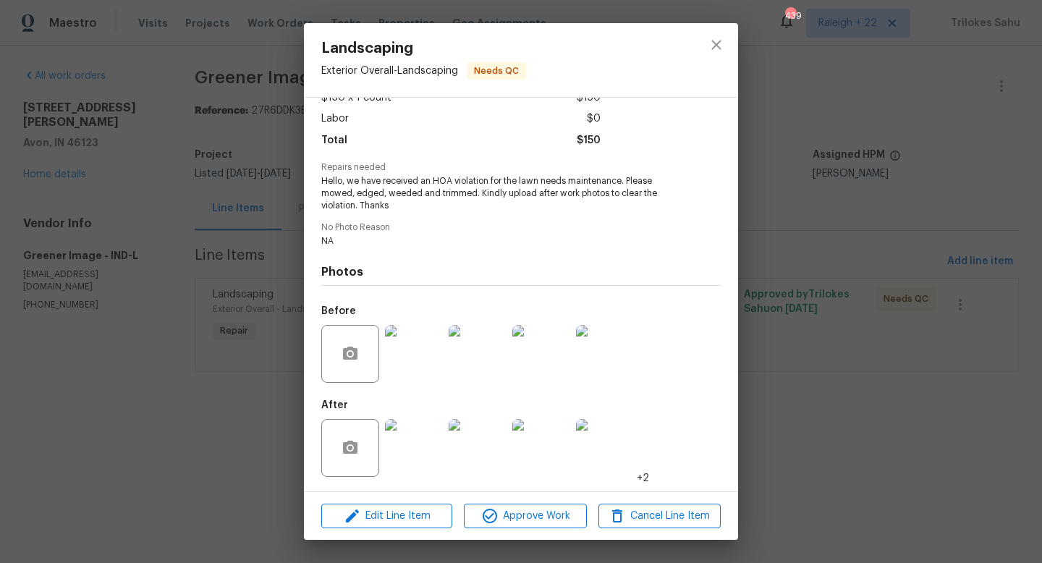
click at [487, 357] on img at bounding box center [477, 354] width 58 height 58
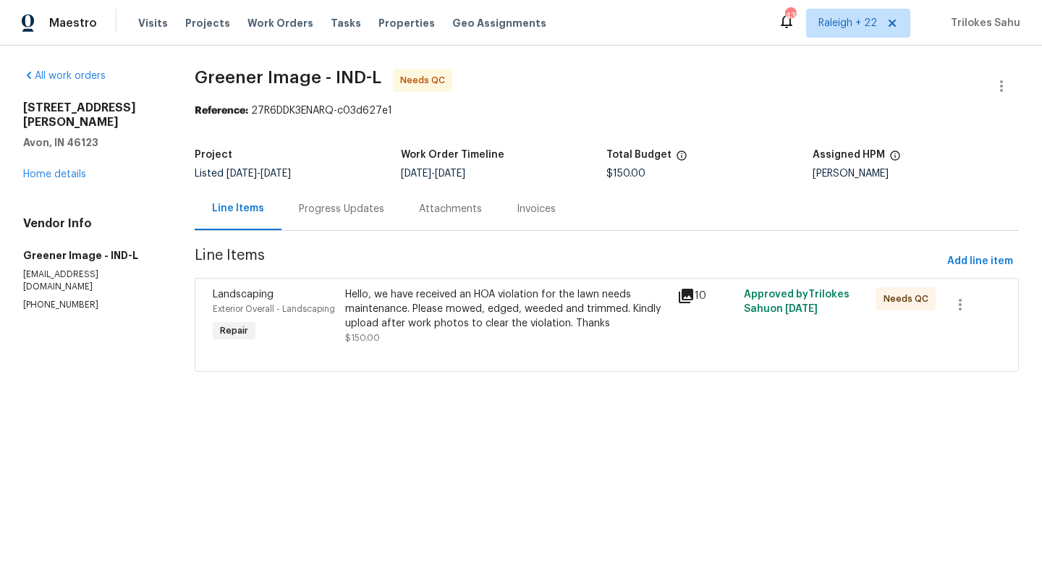
click at [687, 295] on icon at bounding box center [686, 296] width 14 height 14
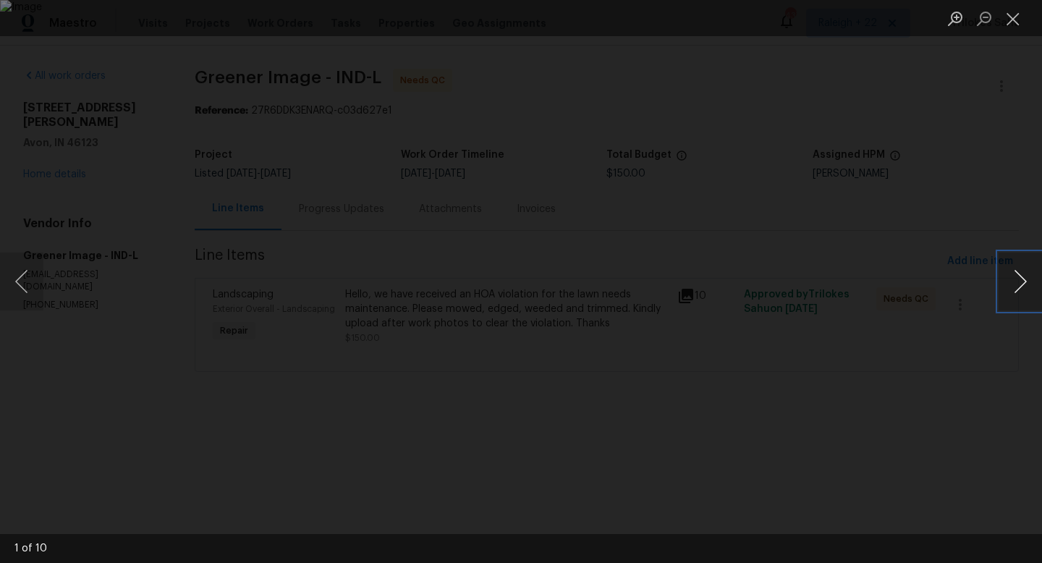
click at [1017, 281] on button "Next image" at bounding box center [1019, 281] width 43 height 58
click at [1015, 23] on button "Close lightbox" at bounding box center [1012, 18] width 29 height 25
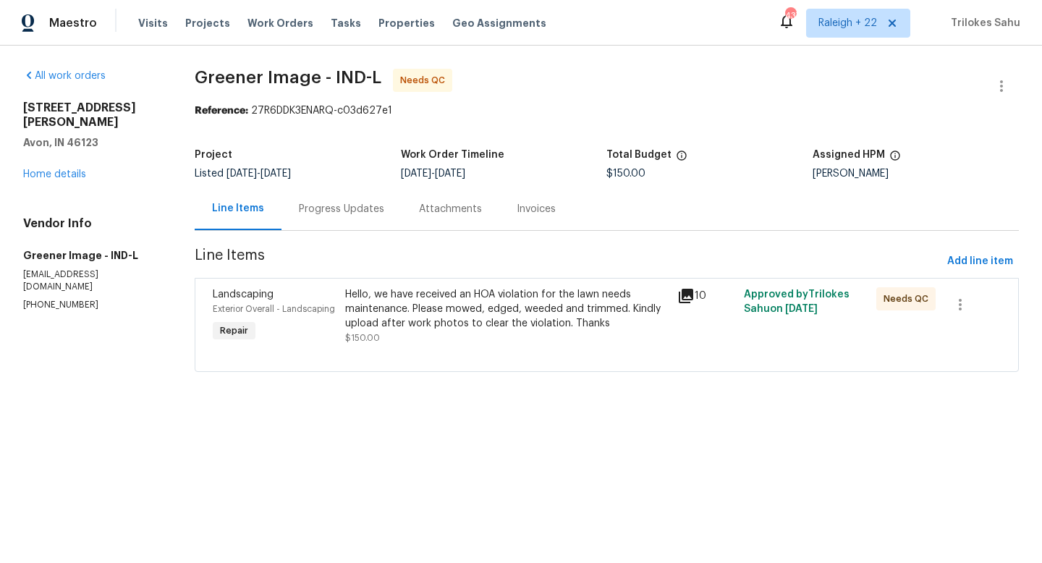
click at [349, 226] on div "Progress Updates" at bounding box center [341, 208] width 120 height 43
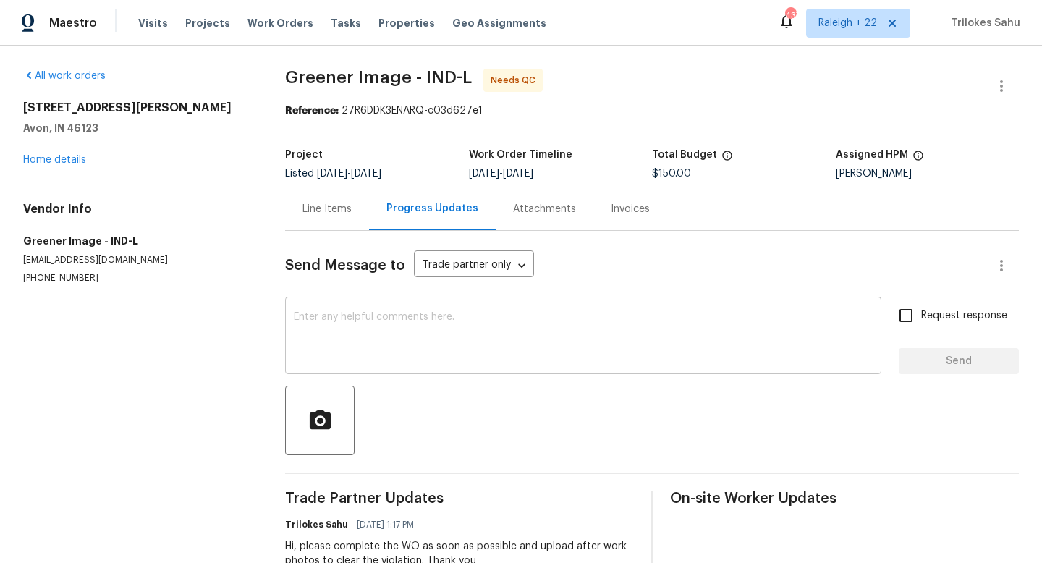
click at [390, 359] on textarea at bounding box center [583, 337] width 579 height 51
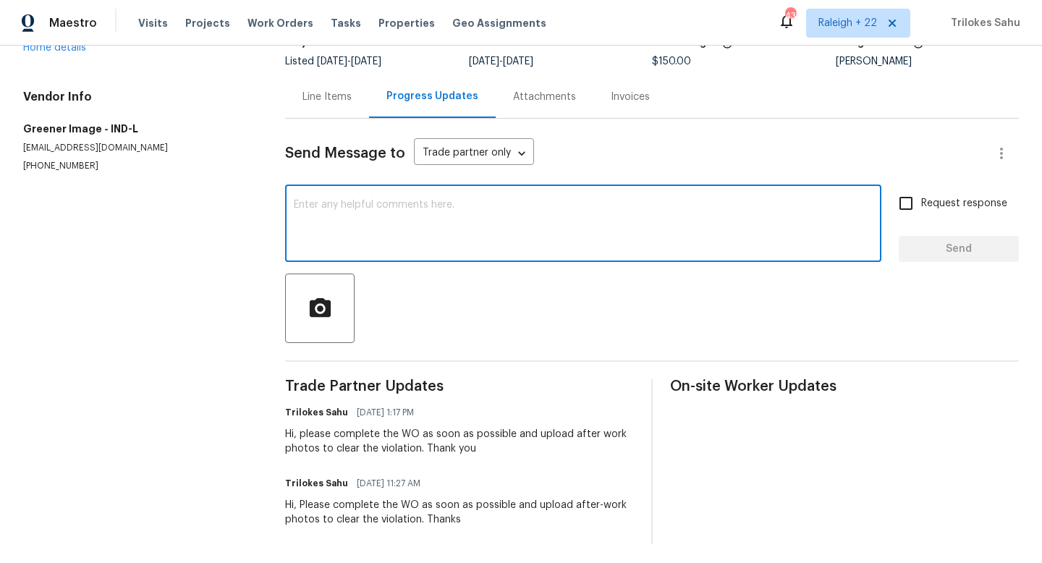
scroll to position [116, 0]
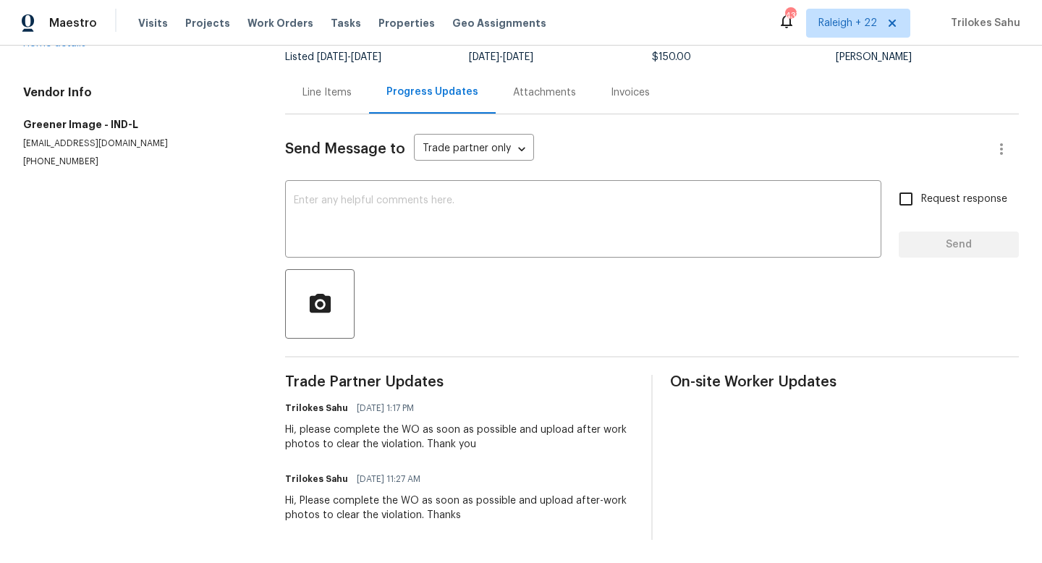
click at [350, 98] on div "Line Items" at bounding box center [326, 92] width 49 height 14
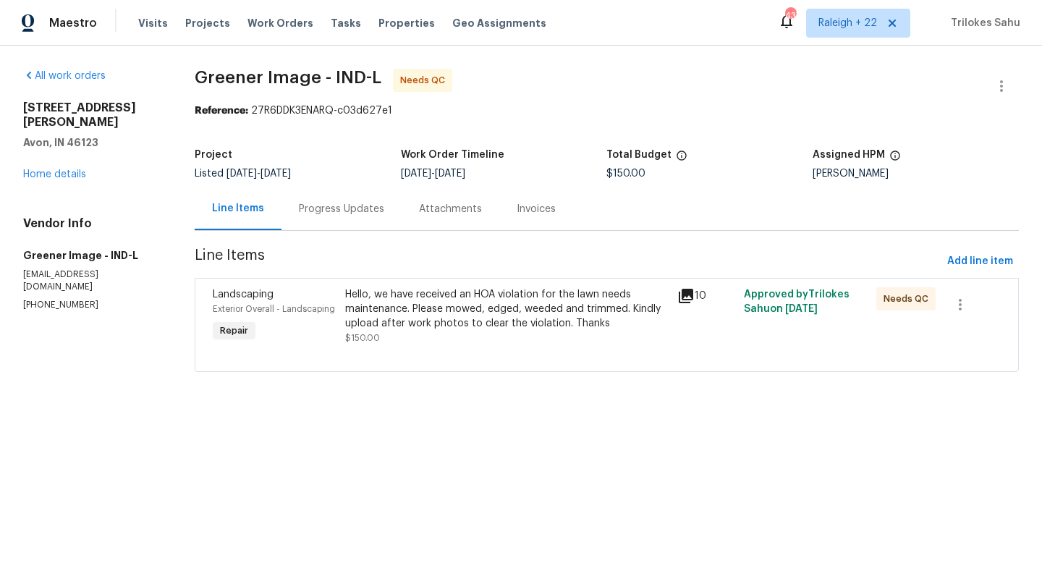
click at [475, 310] on div "Hello, we have received an HOA violation for the lawn needs maintenance. Please…" at bounding box center [506, 308] width 323 height 43
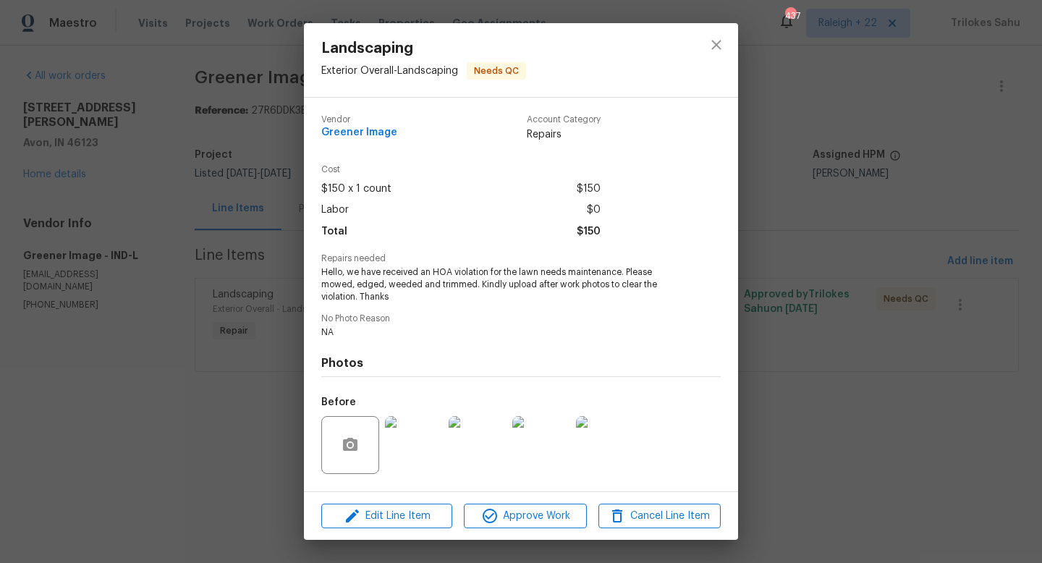
scroll to position [91, 0]
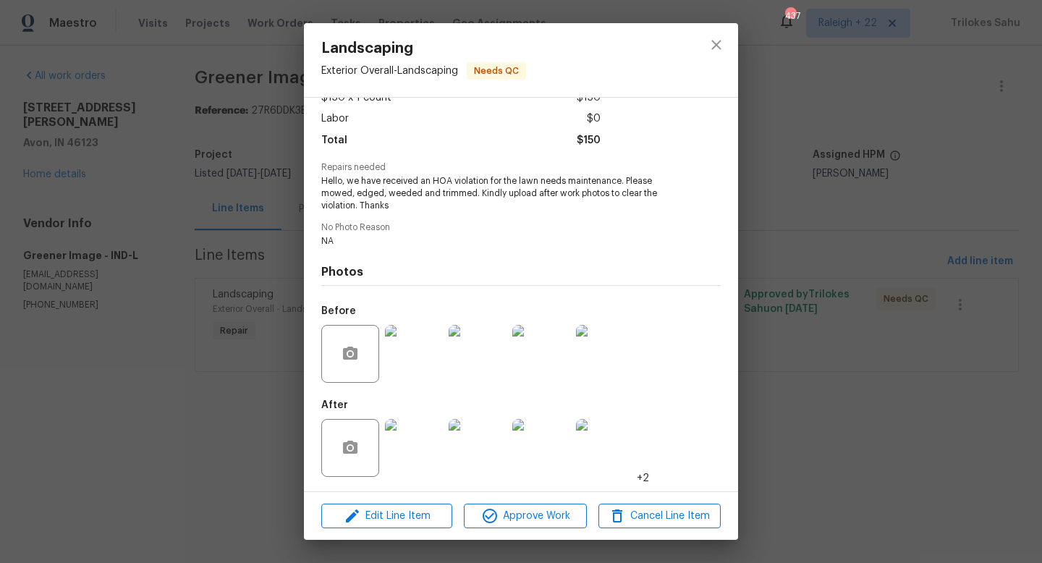
click at [425, 451] on img at bounding box center [414, 448] width 58 height 58
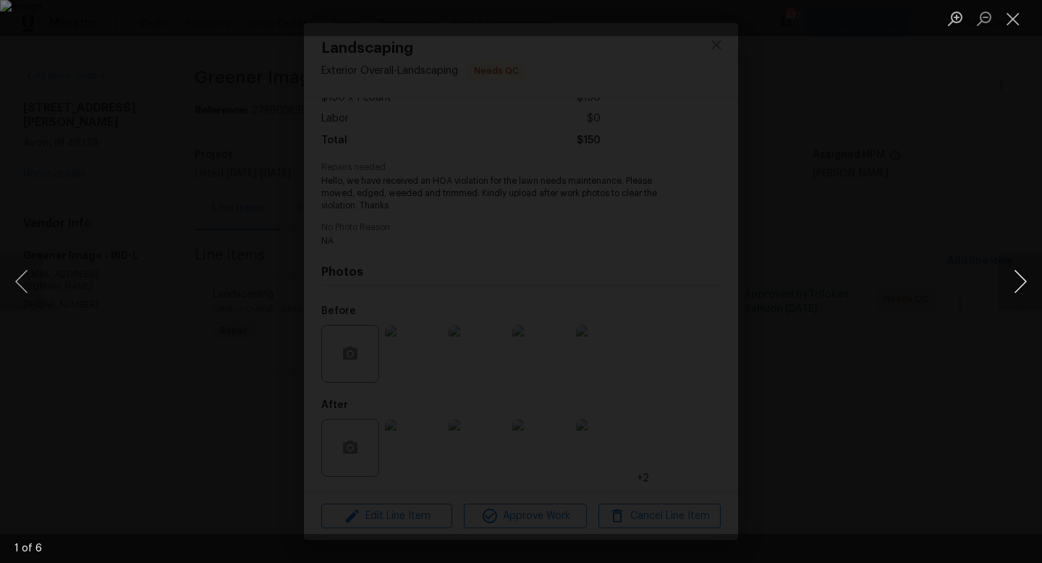
click at [1026, 284] on button "Next image" at bounding box center [1019, 281] width 43 height 58
click at [1023, 284] on button "Next image" at bounding box center [1019, 281] width 43 height 58
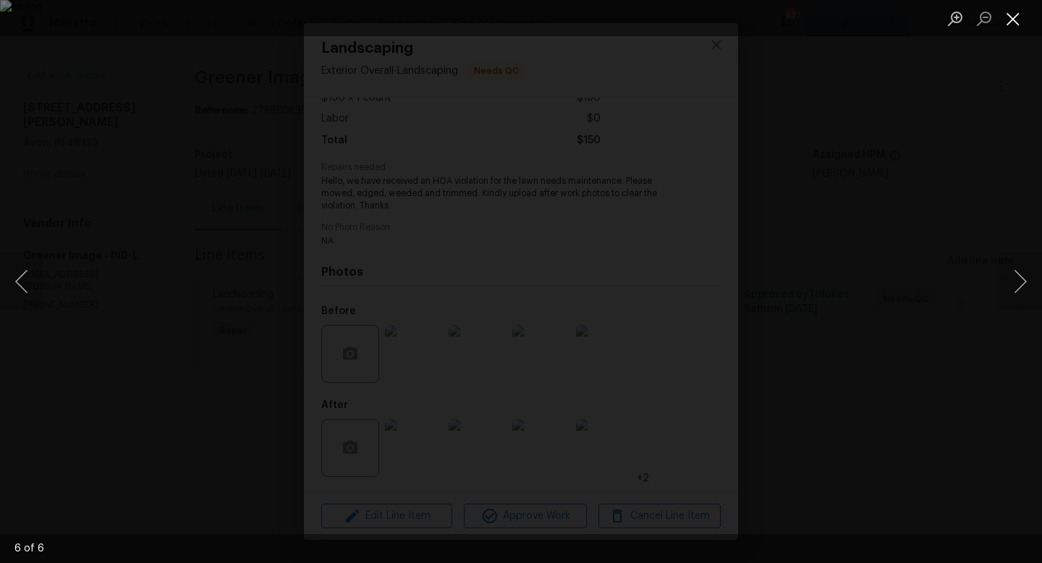
click at [1014, 22] on button "Close lightbox" at bounding box center [1012, 18] width 29 height 25
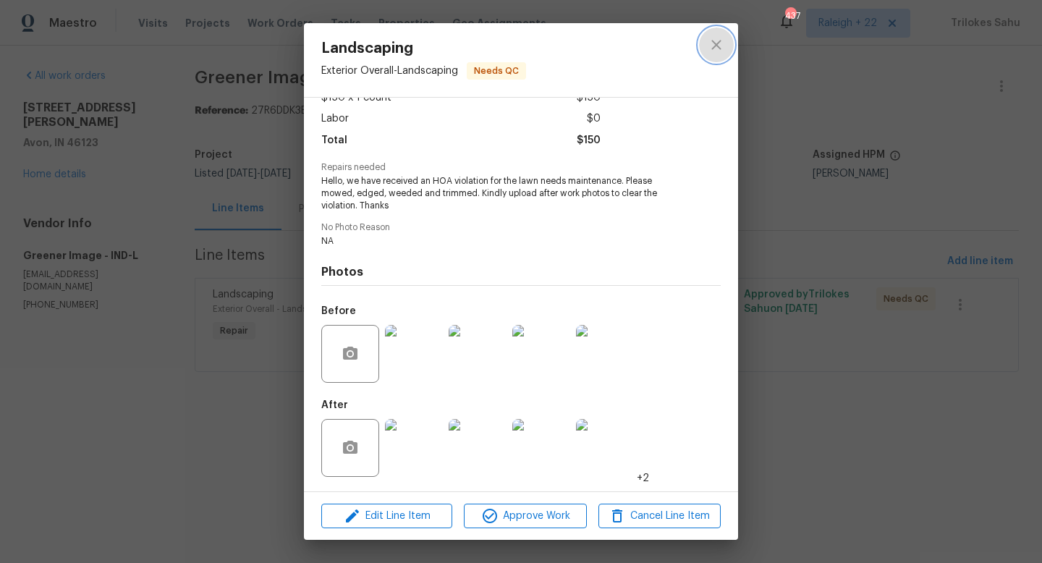
click at [721, 46] on icon "close" at bounding box center [715, 44] width 17 height 17
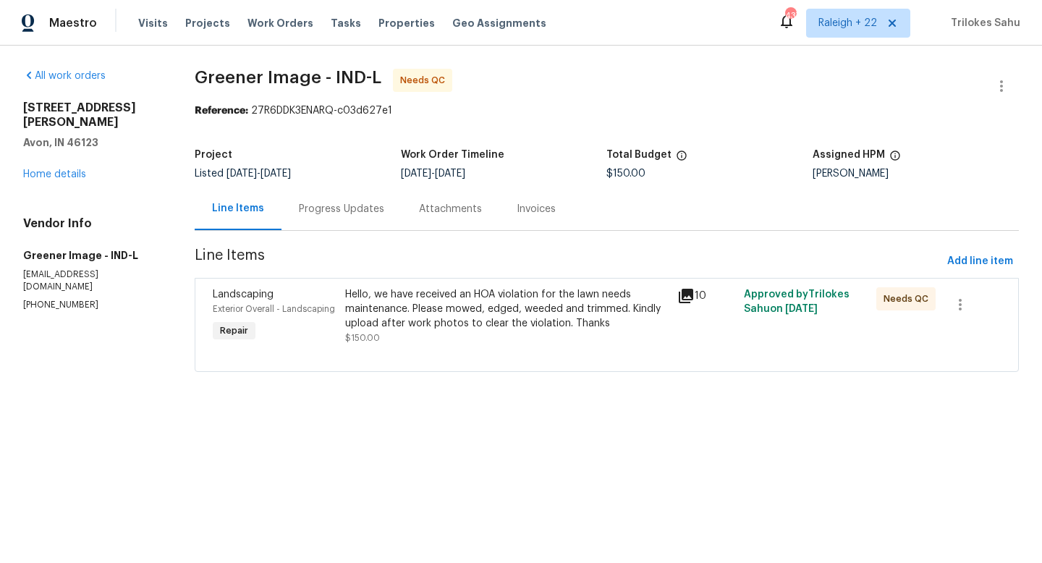
click at [322, 214] on div "Progress Updates" at bounding box center [341, 209] width 85 height 14
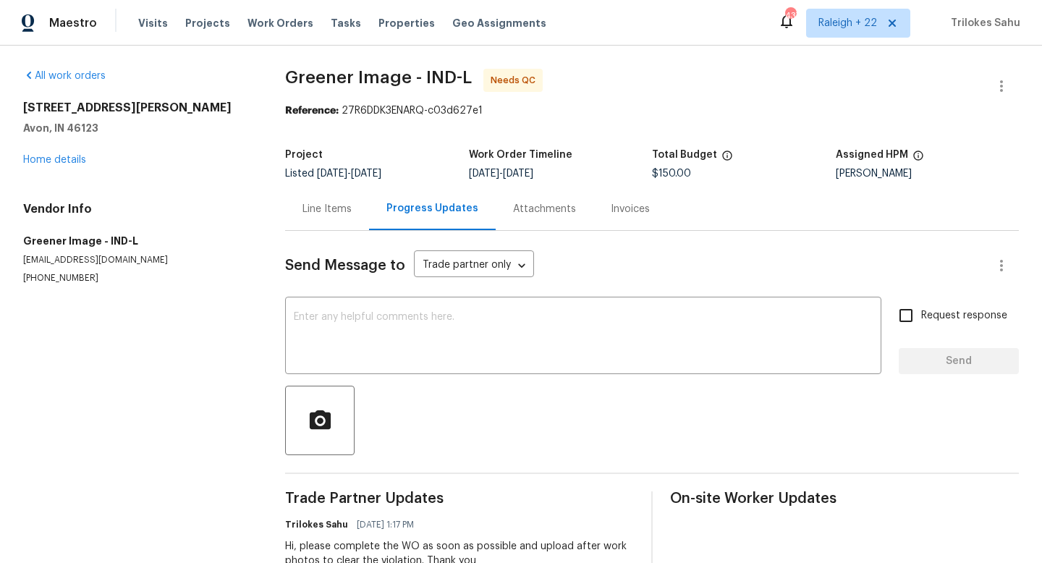
click at [325, 203] on div "Line Items" at bounding box center [326, 209] width 49 height 14
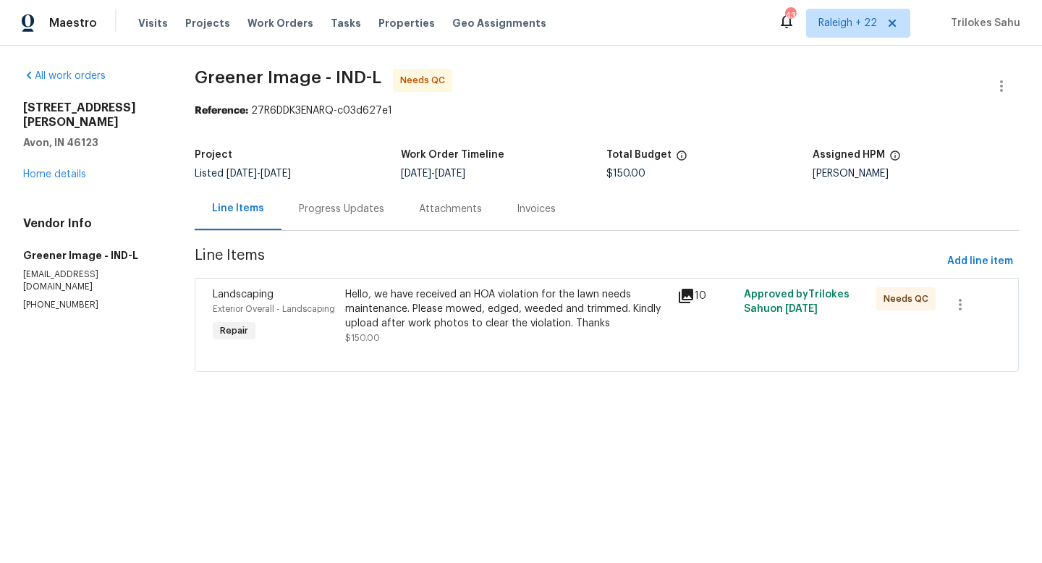
click at [478, 316] on div "Hello, we have received an HOA violation for the lawn needs maintenance. Please…" at bounding box center [506, 308] width 323 height 43
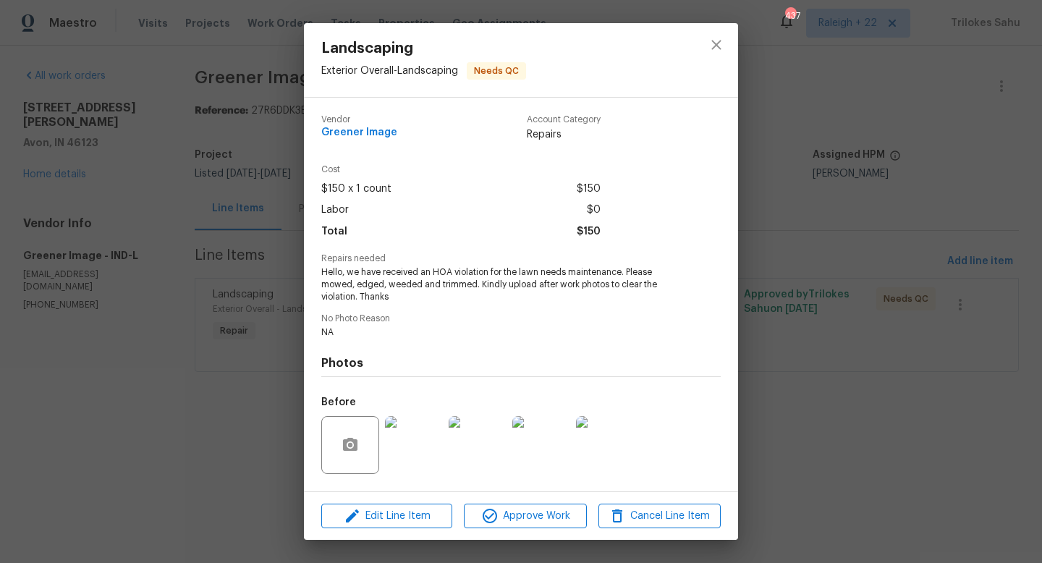
scroll to position [91, 0]
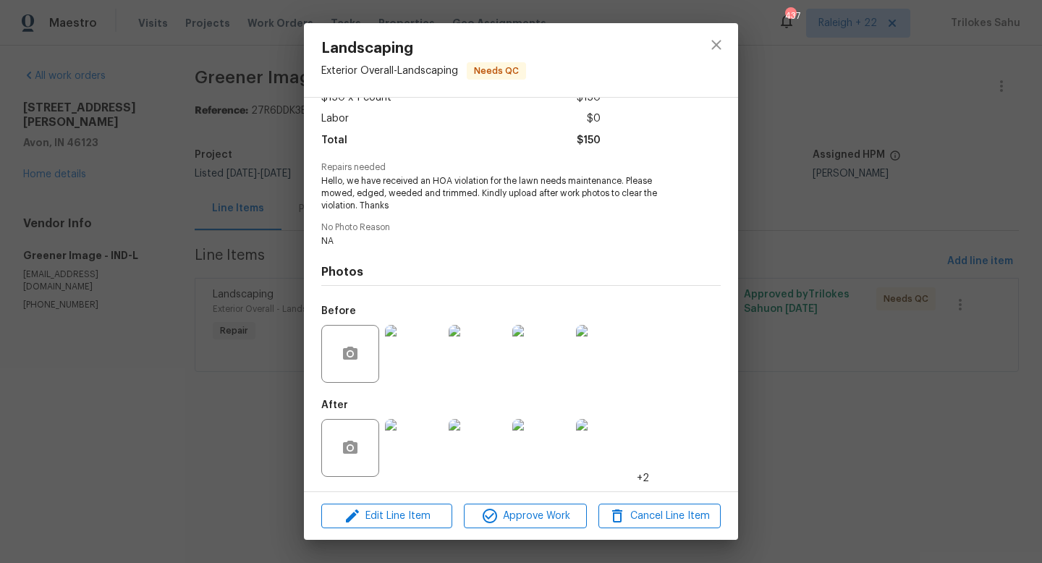
click at [417, 458] on img at bounding box center [414, 448] width 58 height 58
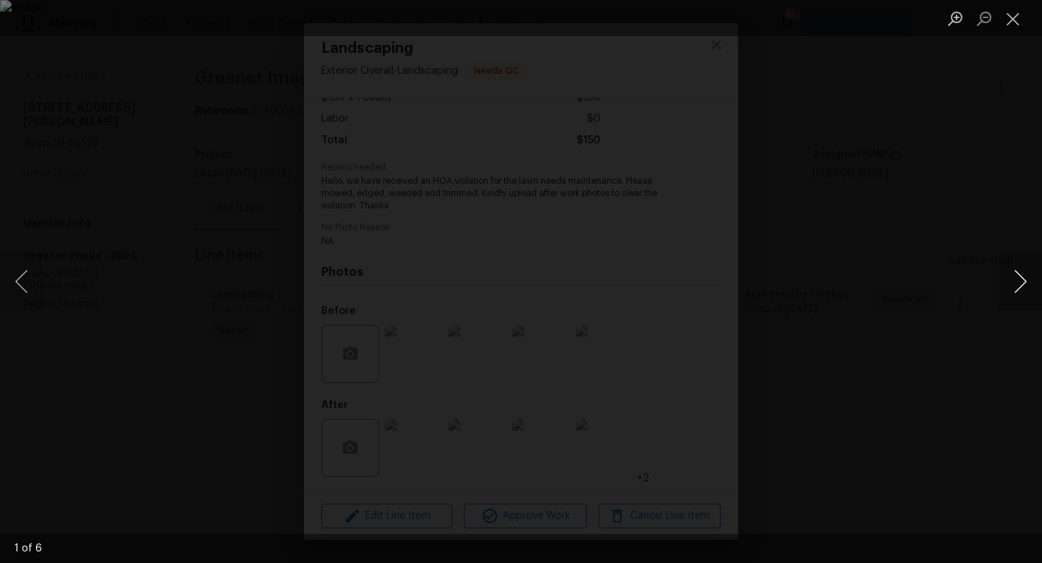
click at [1011, 286] on button "Next image" at bounding box center [1019, 281] width 43 height 58
click at [1013, 286] on button "Next image" at bounding box center [1019, 281] width 43 height 58
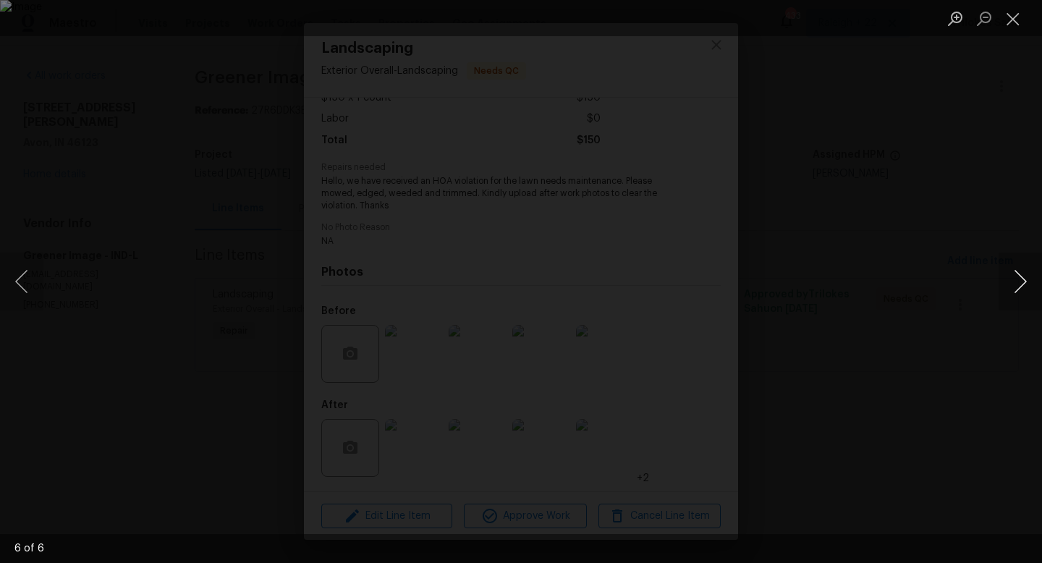
click at [1013, 286] on button "Next image" at bounding box center [1019, 281] width 43 height 58
click at [1015, 275] on button "Next image" at bounding box center [1019, 281] width 43 height 58
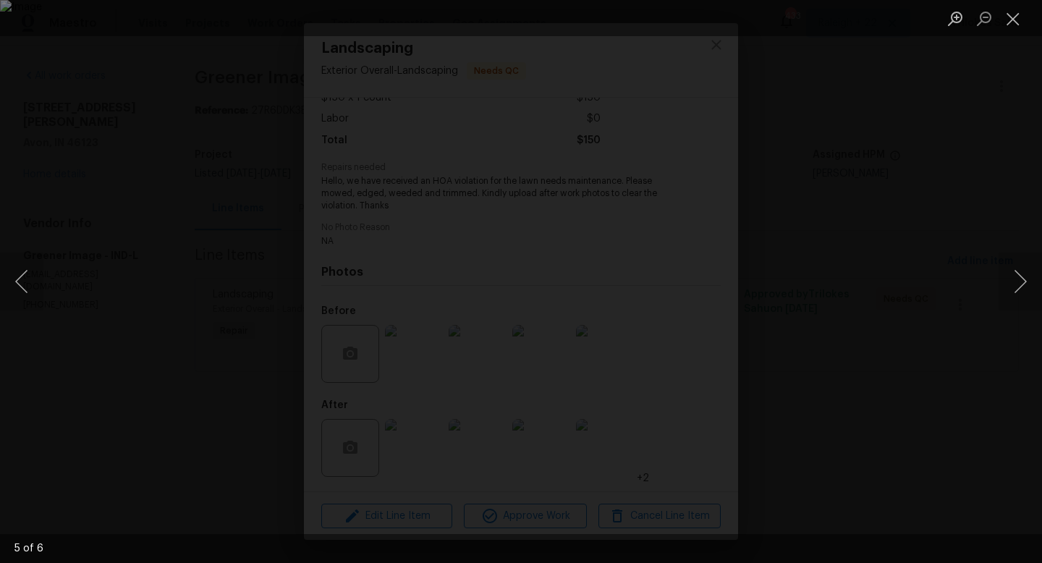
click at [486, 275] on img "Lightbox" at bounding box center [521, 281] width 1042 height 563
click at [1024, 284] on button "Next image" at bounding box center [1019, 281] width 43 height 58
click at [1020, 281] on button "Next image" at bounding box center [1019, 281] width 43 height 58
click at [1024, 276] on button "Next image" at bounding box center [1019, 281] width 43 height 58
click at [1026, 283] on button "Next image" at bounding box center [1019, 281] width 43 height 58
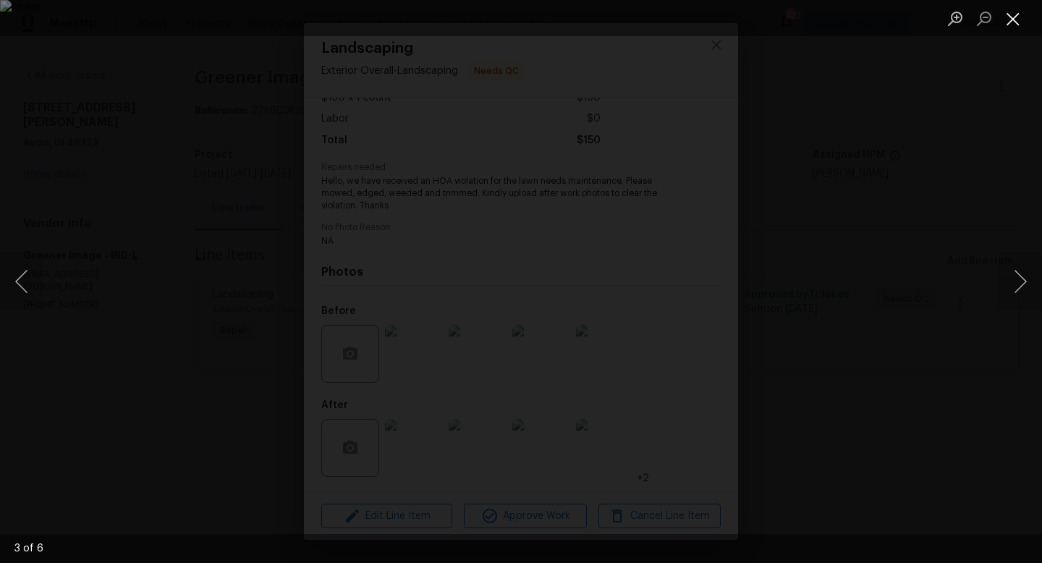
click at [1021, 30] on button "Close lightbox" at bounding box center [1012, 18] width 29 height 25
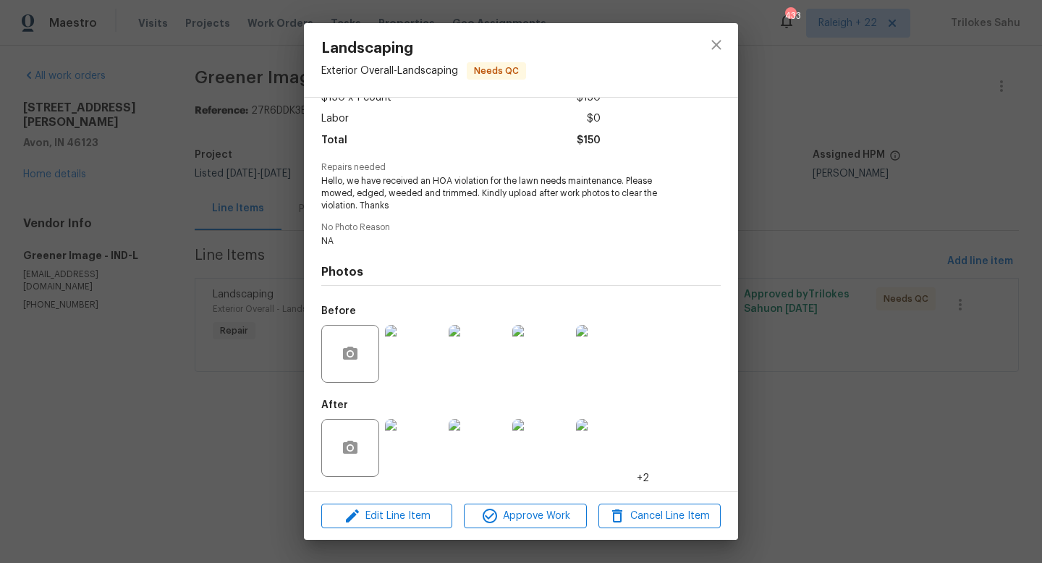
click at [608, 349] on img at bounding box center [605, 354] width 58 height 58
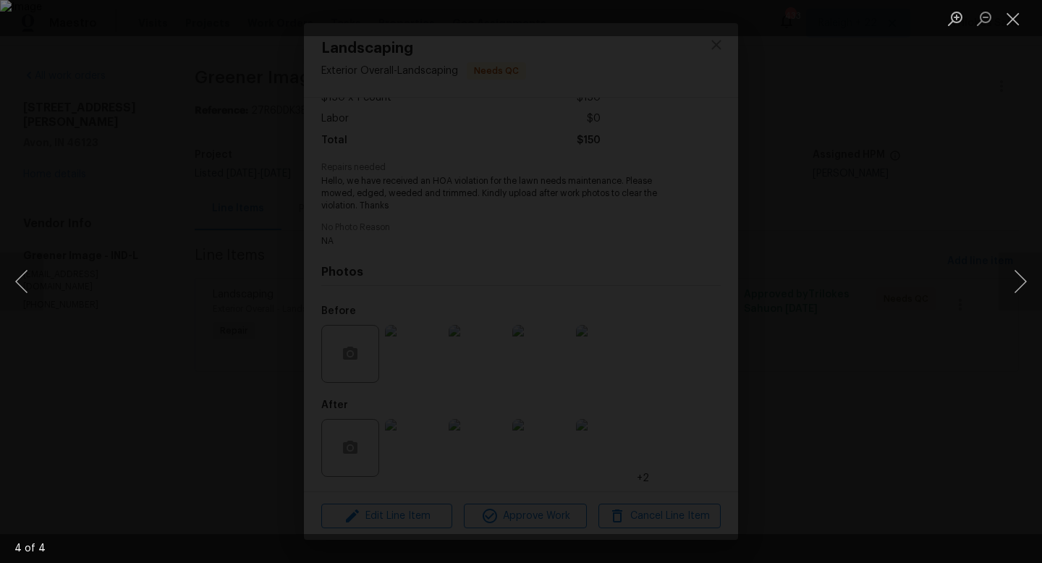
click at [162, 212] on div "Lightbox" at bounding box center [521, 281] width 1042 height 563
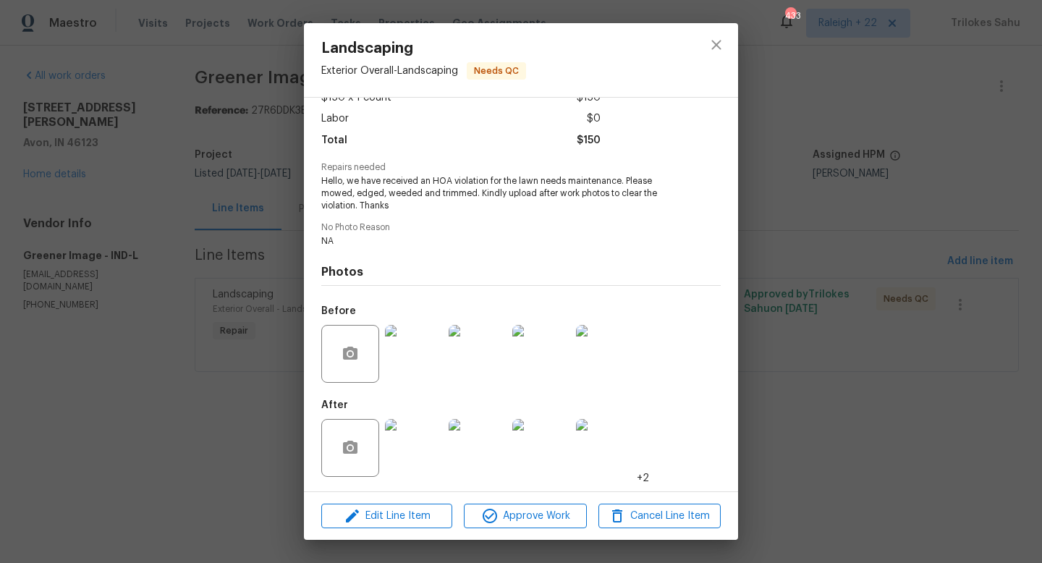
click at [221, 205] on div "Landscaping Exterior Overall - Landscaping Needs QC Vendor Greener Image Accoun…" at bounding box center [521, 281] width 1042 height 563
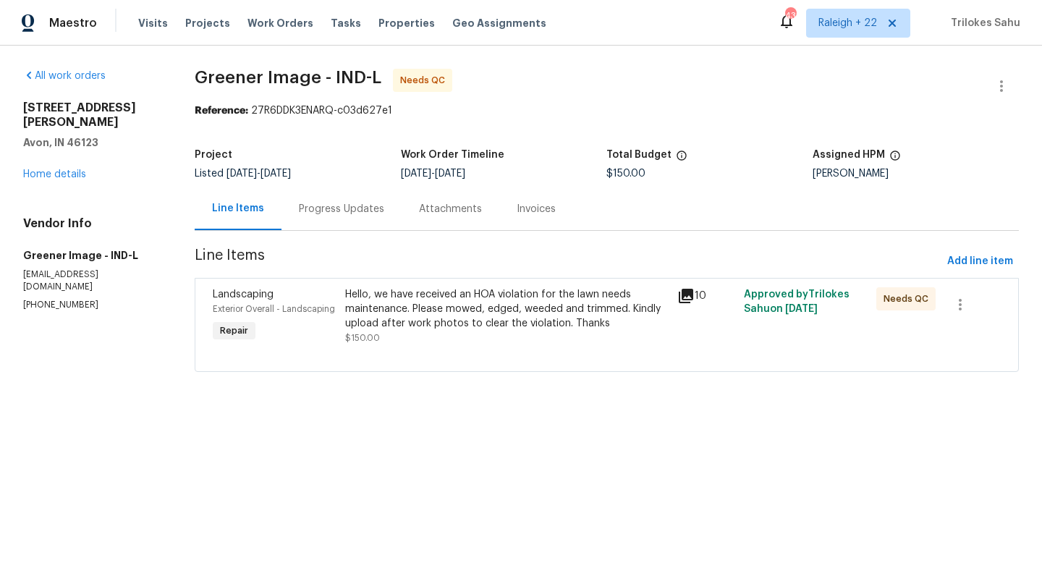
click at [417, 305] on div "Hello, we have received an HOA violation for the lawn needs maintenance. Please…" at bounding box center [506, 308] width 323 height 43
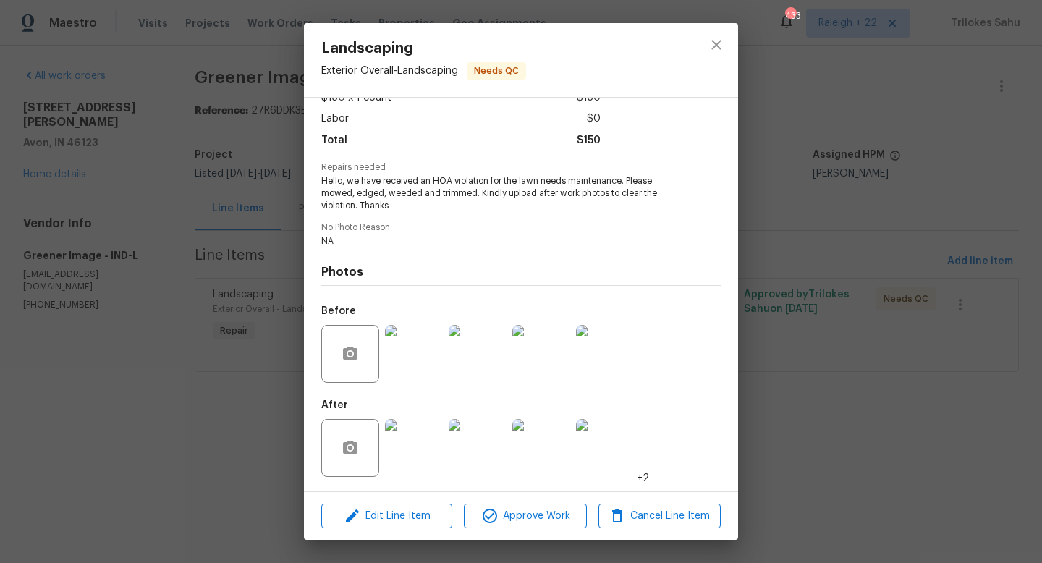
click at [524, 346] on img at bounding box center [541, 354] width 58 height 58
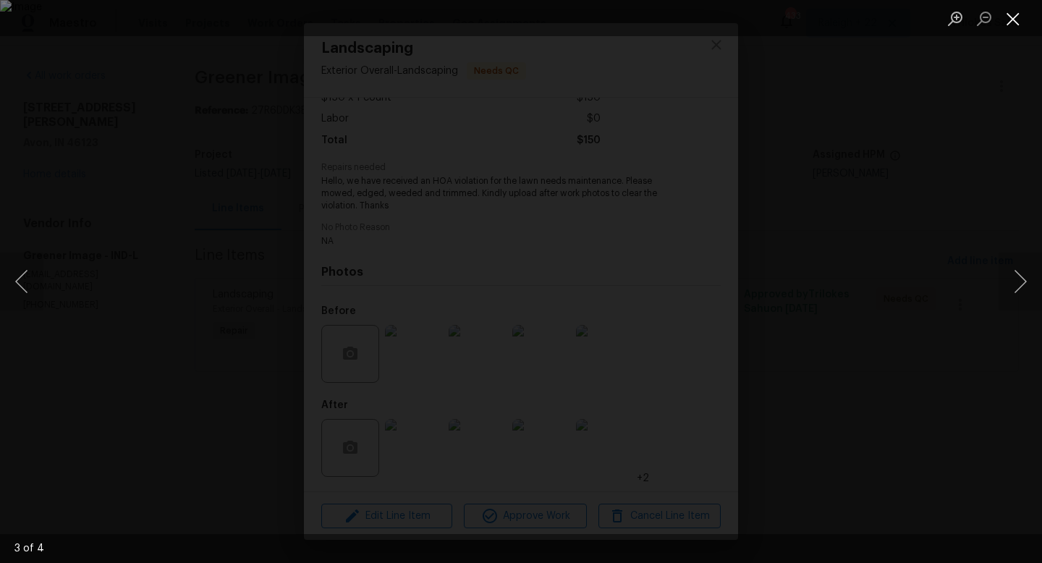
click at [1013, 21] on button "Close lightbox" at bounding box center [1012, 18] width 29 height 25
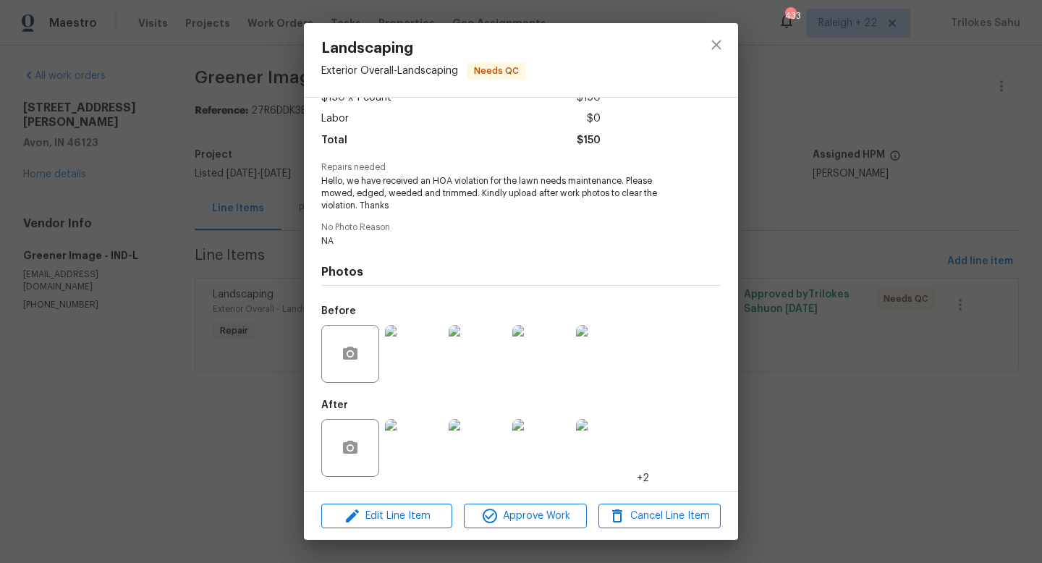
click at [410, 451] on img at bounding box center [414, 448] width 58 height 58
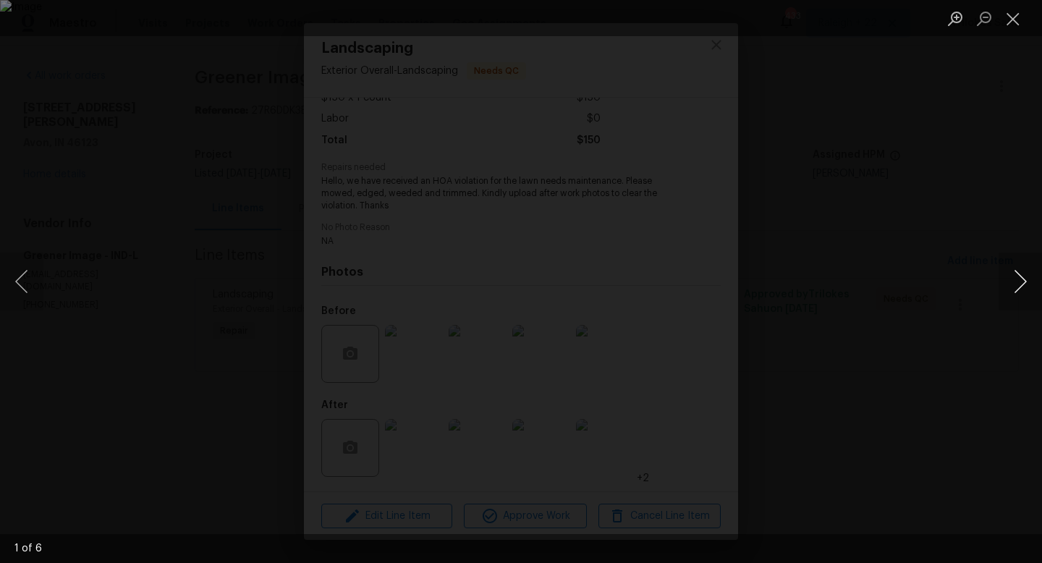
click at [1016, 286] on button "Next image" at bounding box center [1019, 281] width 43 height 58
click at [1012, 21] on button "Close lightbox" at bounding box center [1012, 18] width 29 height 25
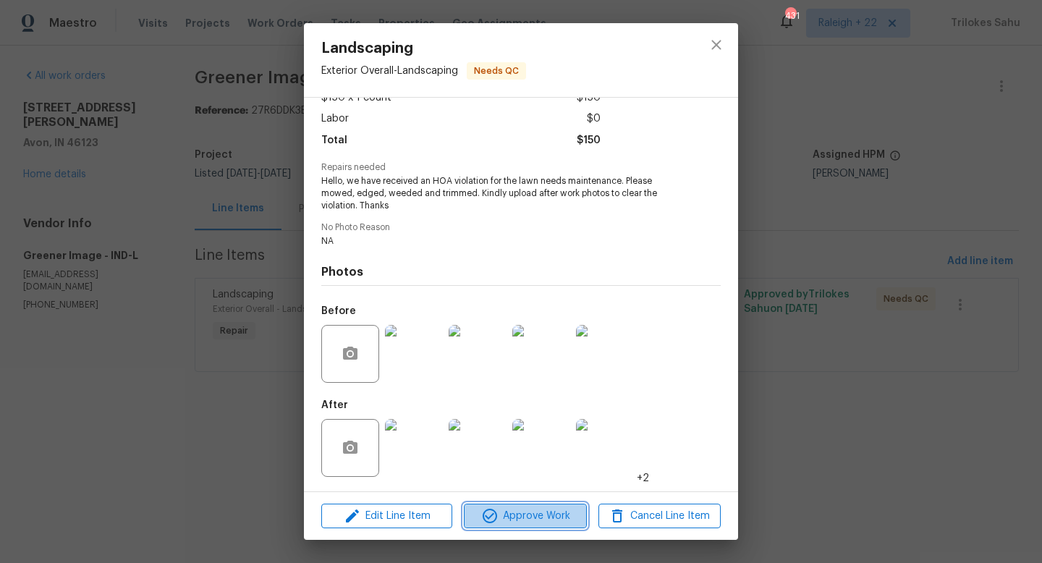
click at [537, 515] on span "Approve Work" at bounding box center [525, 516] width 114 height 18
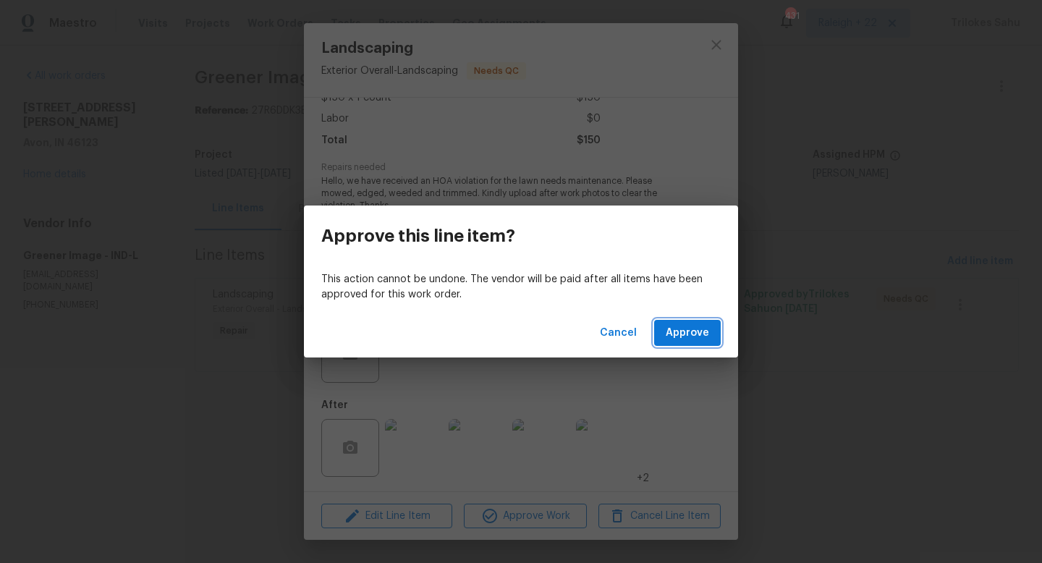
click at [697, 326] on span "Approve" at bounding box center [686, 333] width 43 height 18
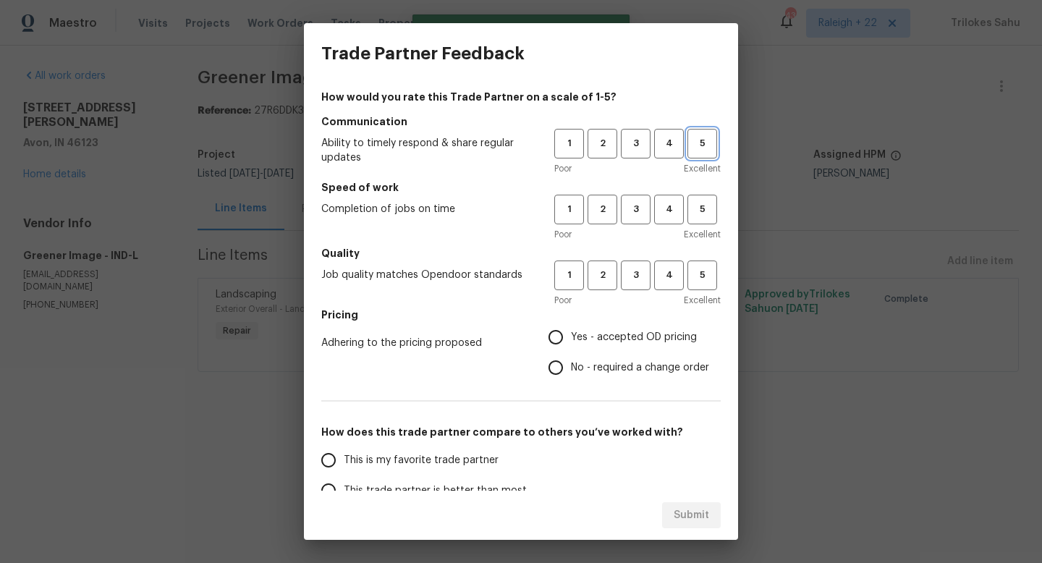
click at [701, 150] on span "5" at bounding box center [702, 143] width 27 height 17
click at [695, 201] on span "5" at bounding box center [702, 209] width 27 height 17
click at [697, 270] on span "5" at bounding box center [702, 275] width 27 height 17
click at [668, 146] on span "4" at bounding box center [668, 143] width 27 height 17
click at [670, 202] on span "4" at bounding box center [668, 209] width 27 height 17
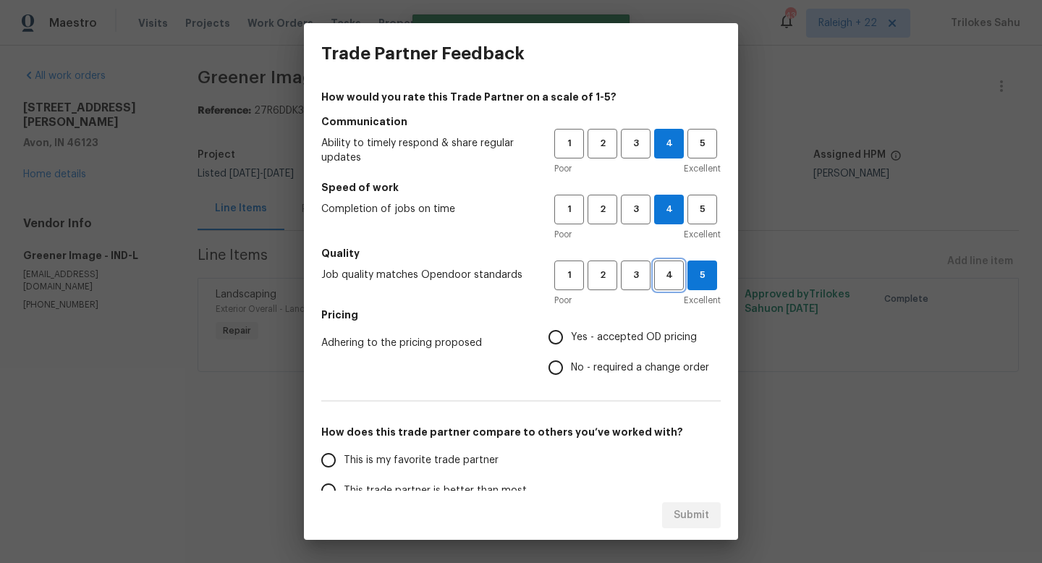
click at [663, 278] on span "4" at bounding box center [668, 275] width 27 height 17
click at [563, 335] on input "Yes - accepted OD pricing" at bounding box center [555, 337] width 30 height 30
radio input "true"
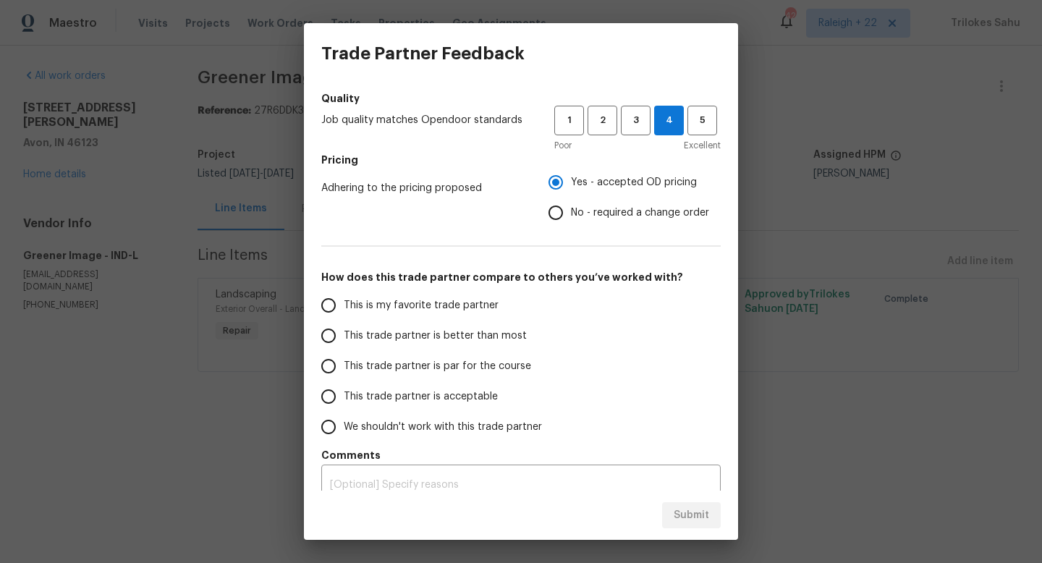
click at [421, 335] on span "This trade partner is better than most" at bounding box center [435, 335] width 183 height 15
click at [344, 335] on input "This trade partner is better than most" at bounding box center [328, 335] width 30 height 30
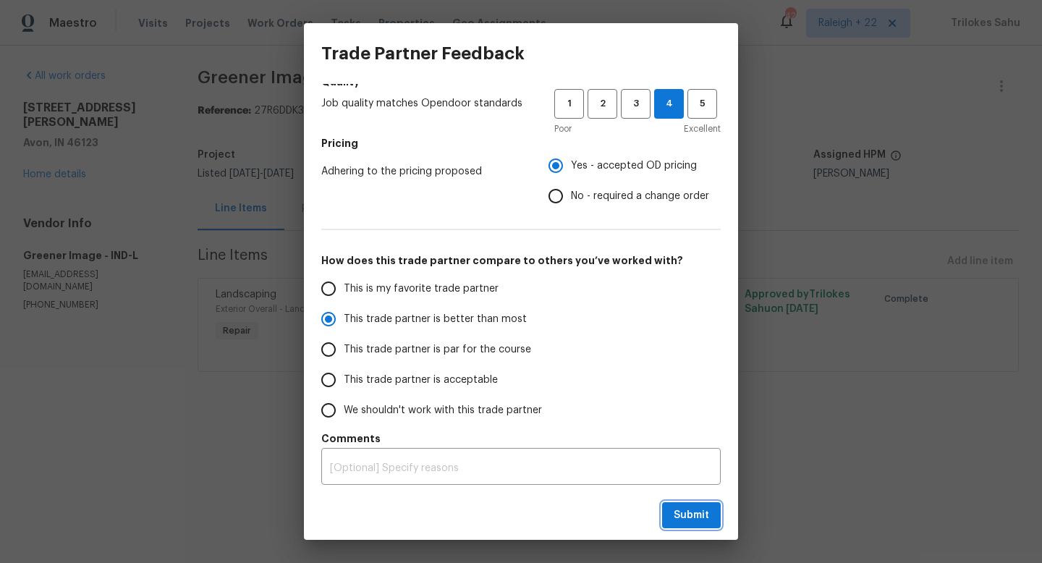
click at [678, 513] on span "Submit" at bounding box center [690, 515] width 35 height 18
radio input "true"
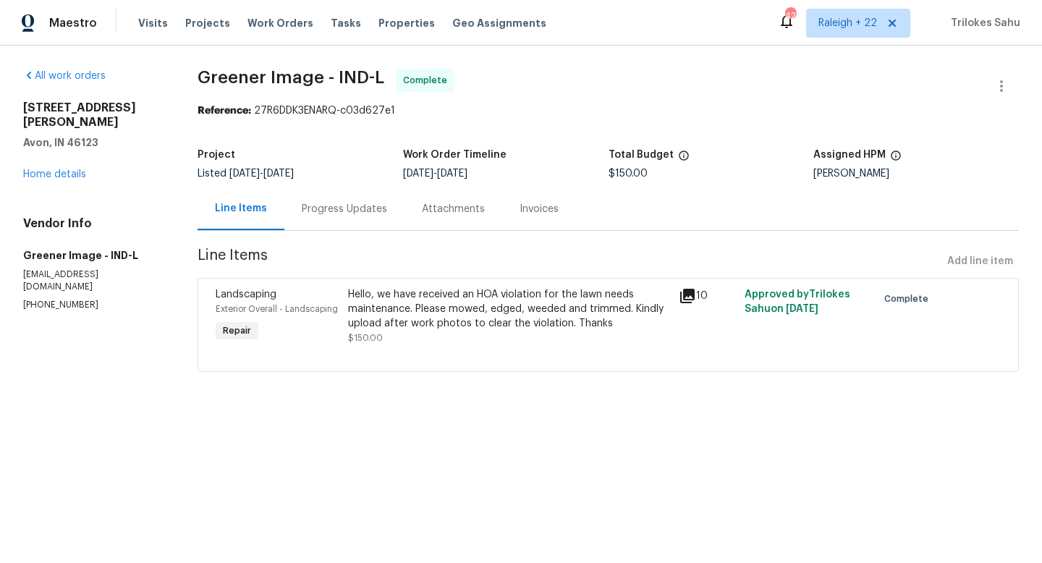
click at [485, 314] on div "Hello, we have received an HOA violation for the lawn needs maintenance. Please…" at bounding box center [509, 308] width 322 height 43
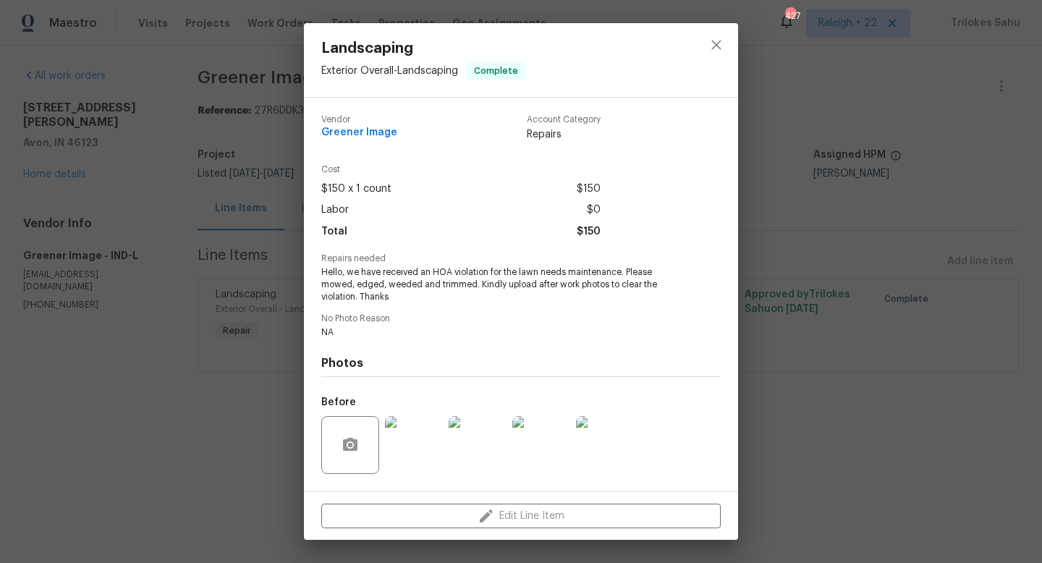
scroll to position [91, 0]
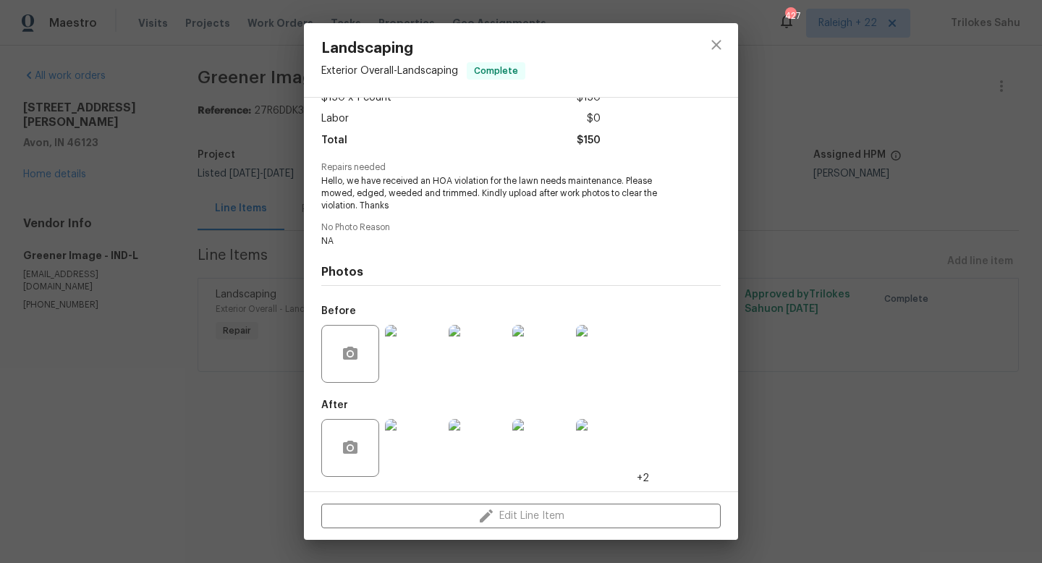
click at [424, 446] on img at bounding box center [414, 448] width 58 height 58
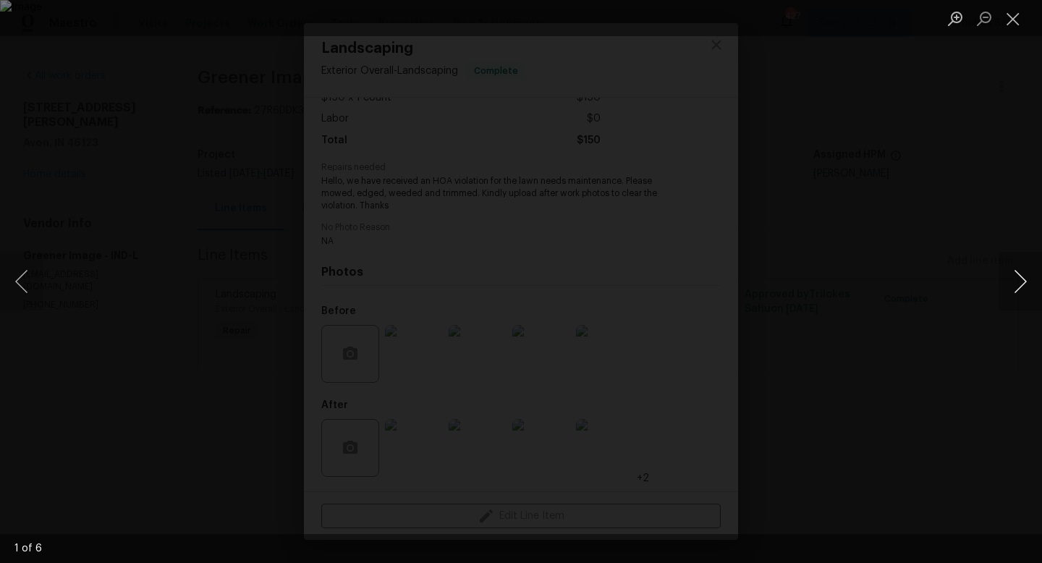
click at [1020, 272] on button "Next image" at bounding box center [1019, 281] width 43 height 58
click at [24, 294] on button "Previous image" at bounding box center [21, 281] width 43 height 58
